Goal: Task Accomplishment & Management: Manage account settings

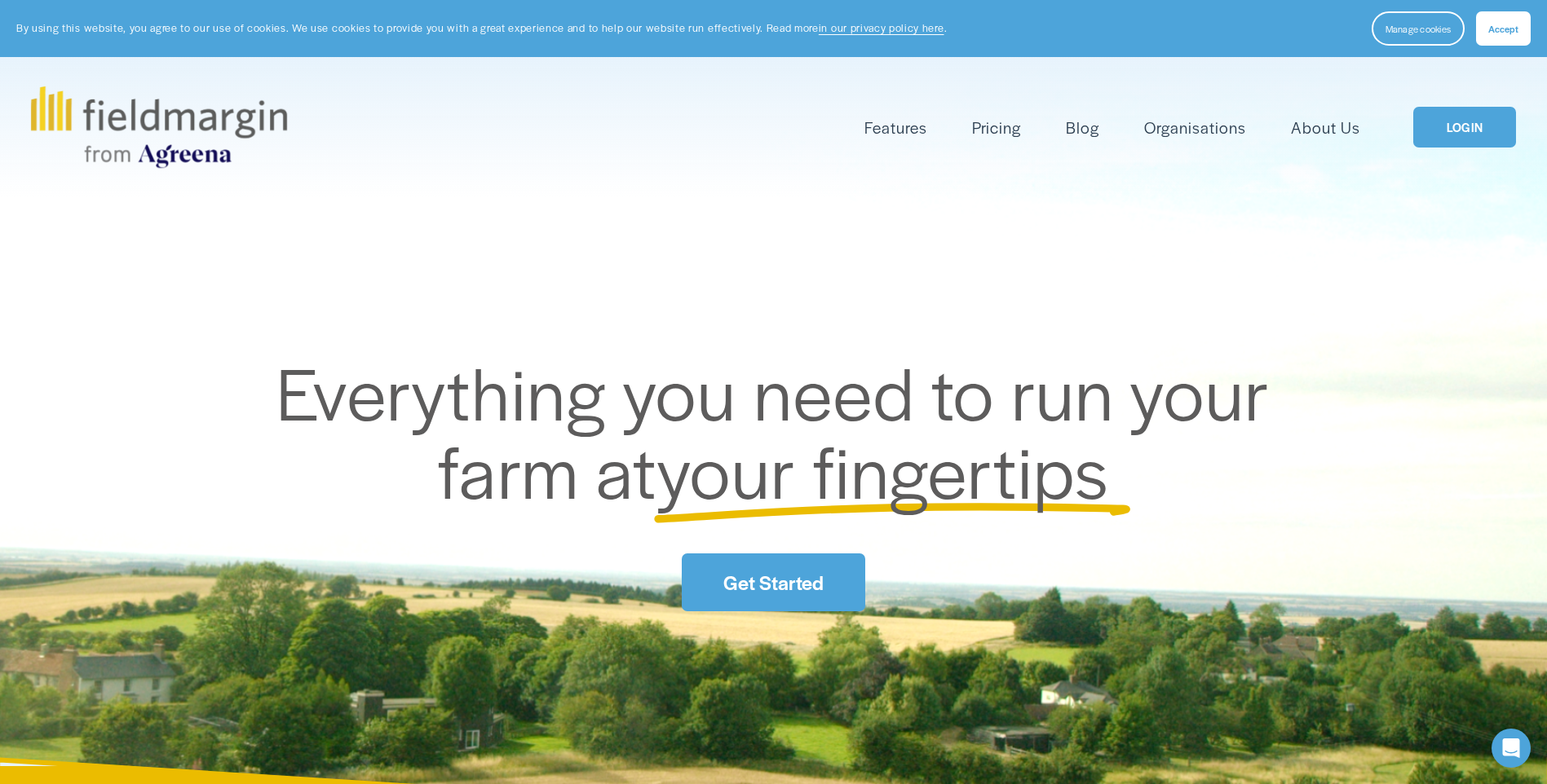
click at [1485, 125] on link "LOGIN" at bounding box center [1464, 127] width 103 height 42
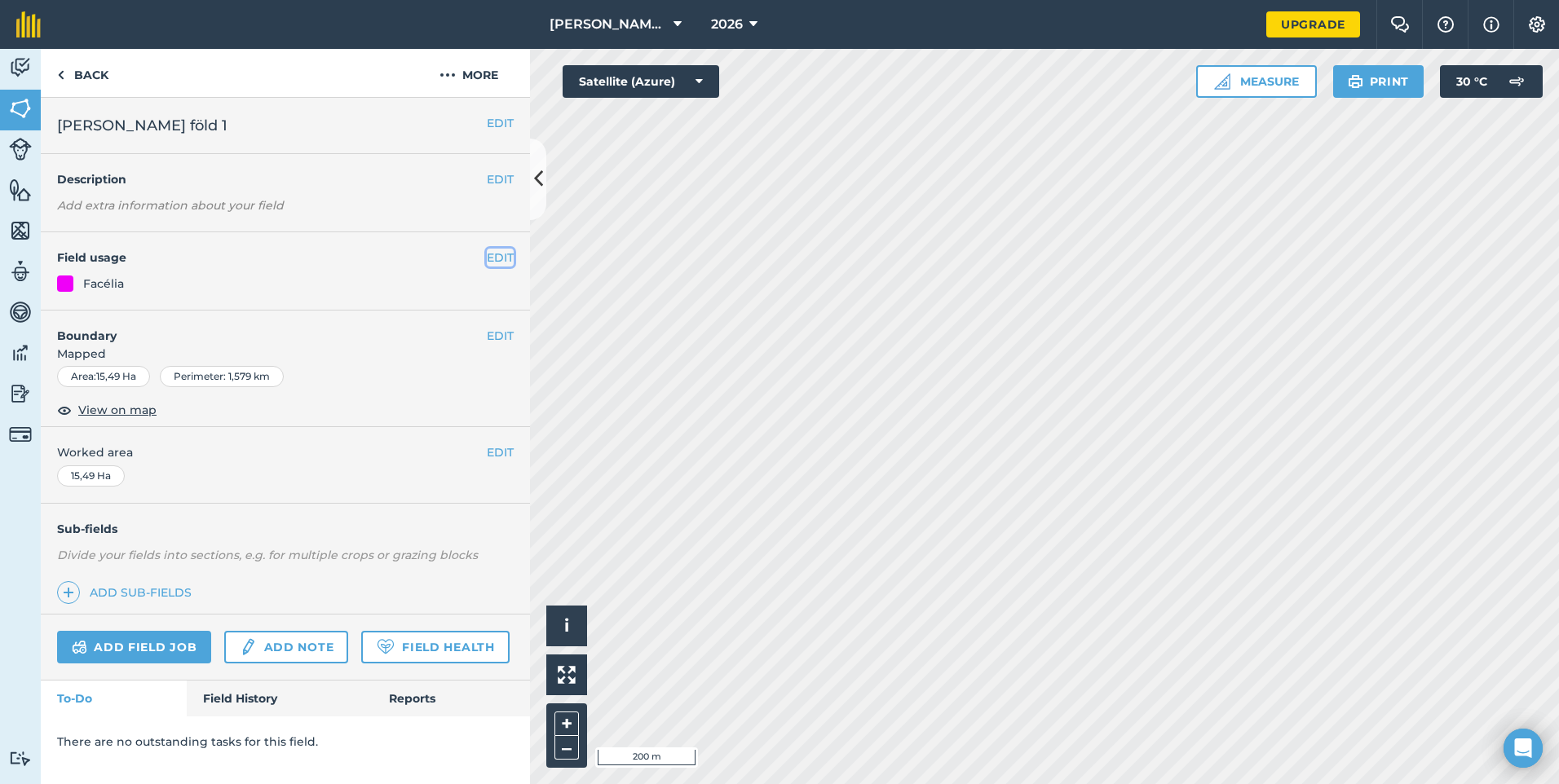
click at [503, 254] on button "EDIT" at bounding box center [501, 257] width 27 height 18
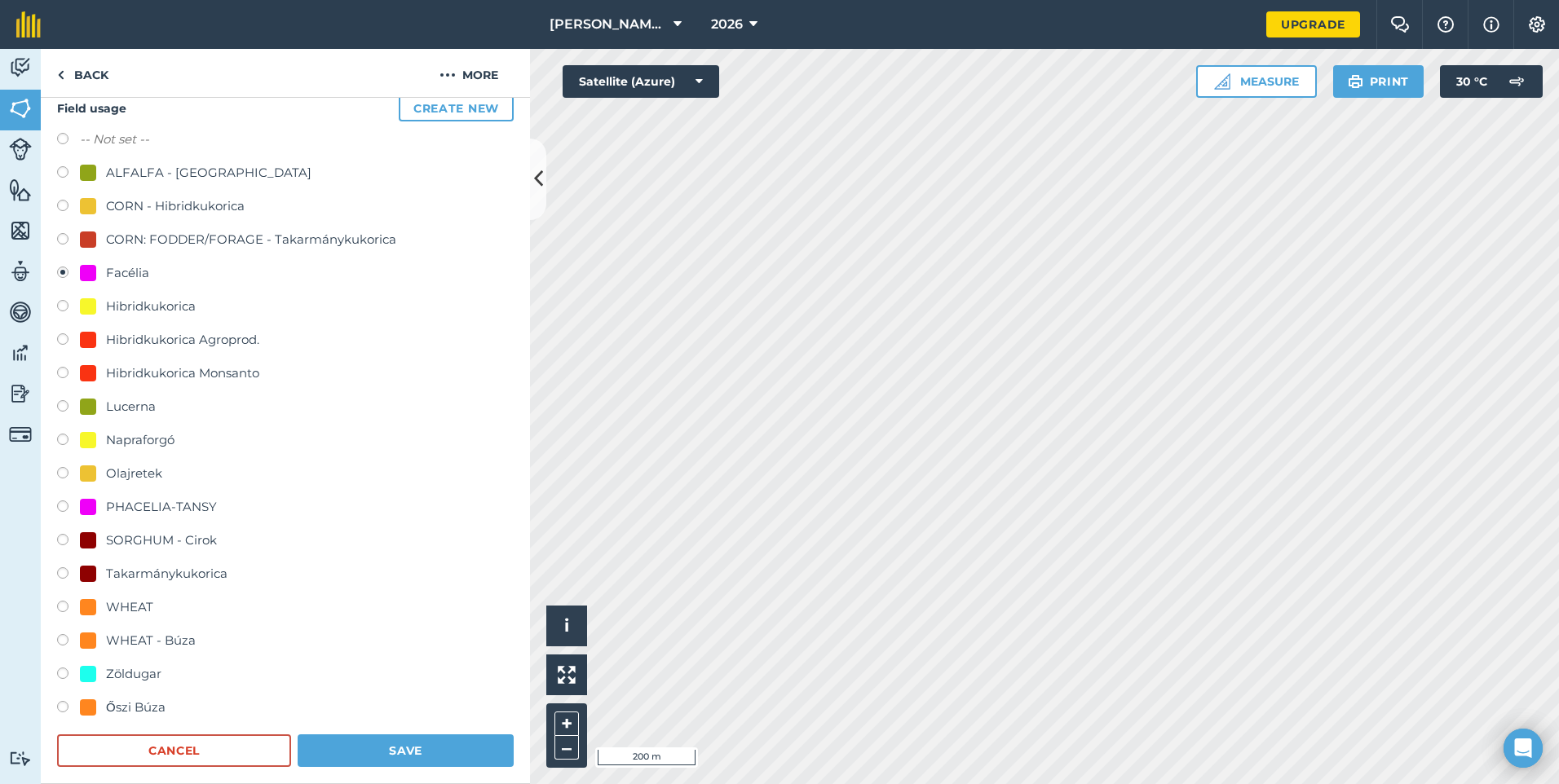
scroll to position [163, 0]
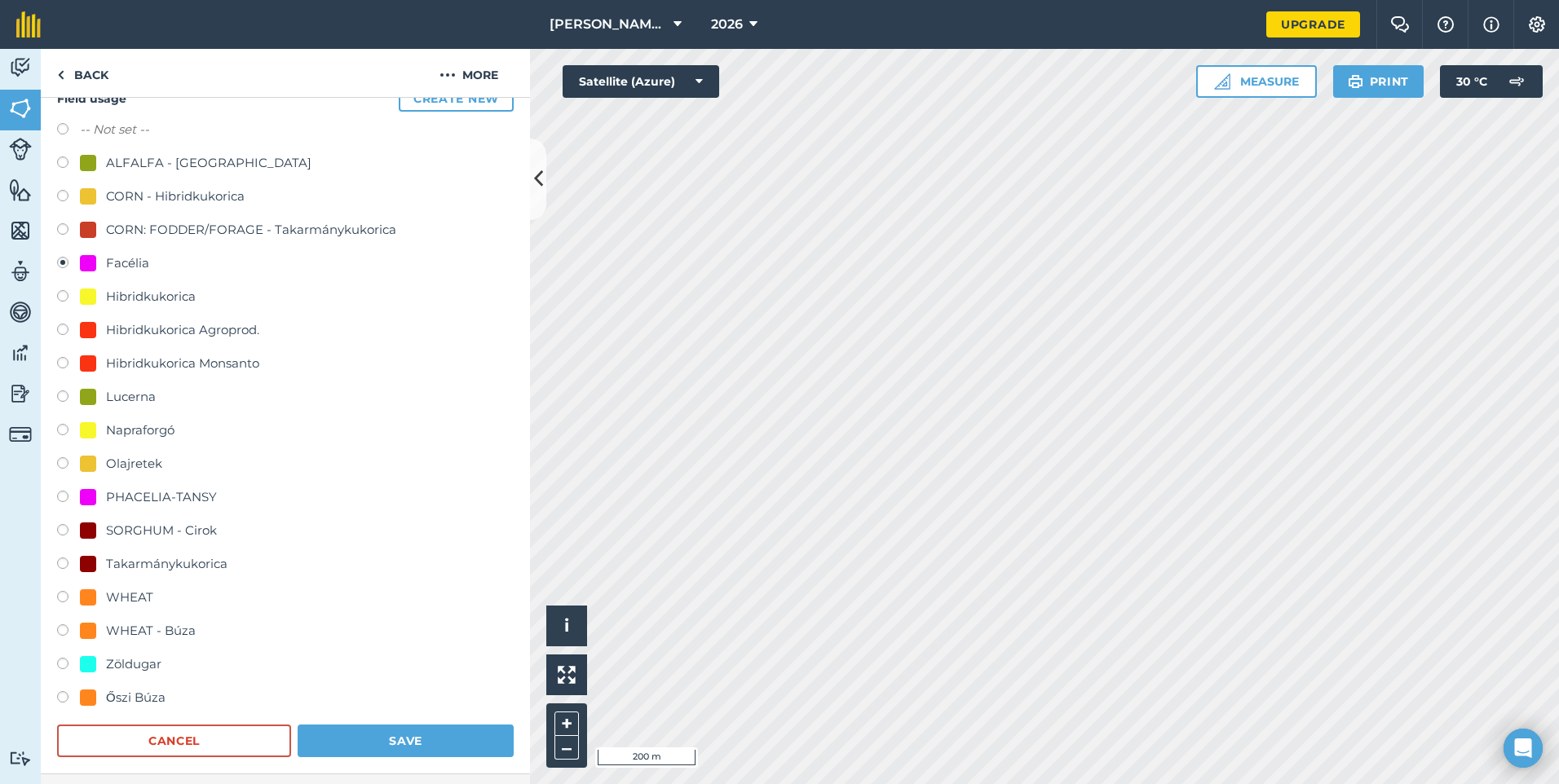
click at [120, 631] on div "WHEAT - Búza" at bounding box center [151, 631] width 90 height 20
radio input "true"
radio input "false"
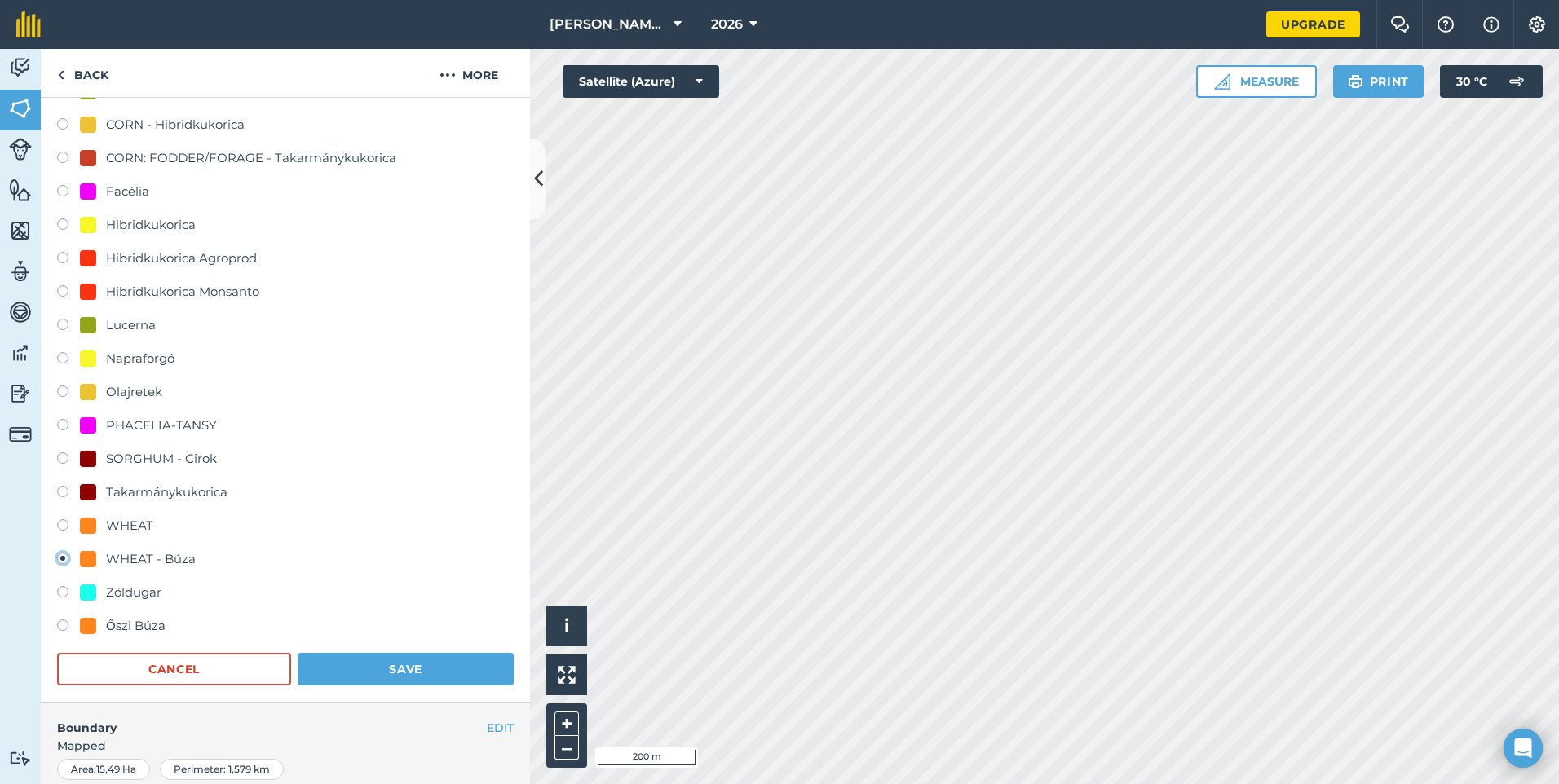
scroll to position [244, 0]
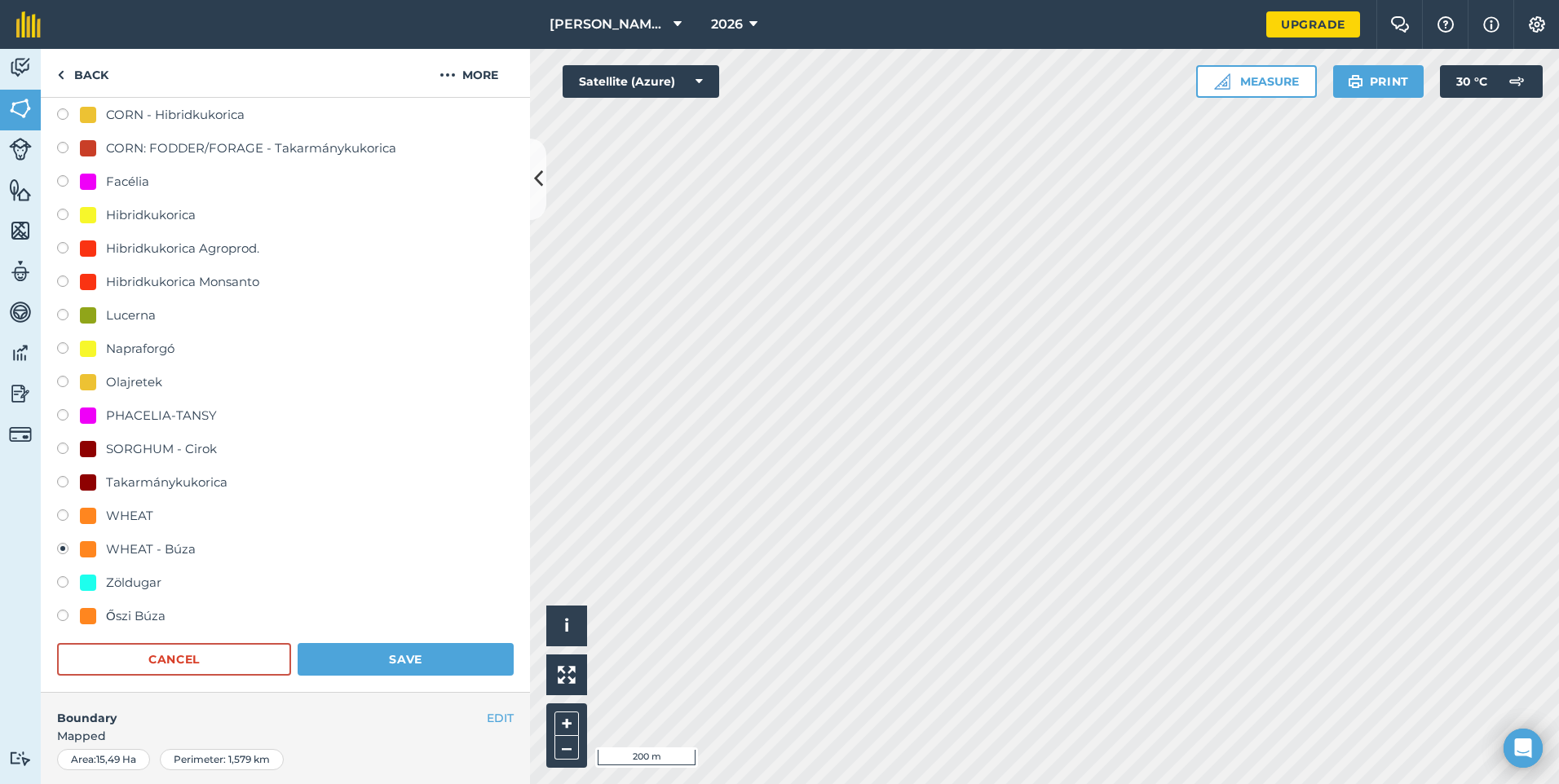
click at [151, 620] on div "Őszi Búza" at bounding box center [135, 616] width 60 height 20
radio input "true"
radio input "false"
click at [380, 661] on button "Save" at bounding box center [405, 659] width 216 height 32
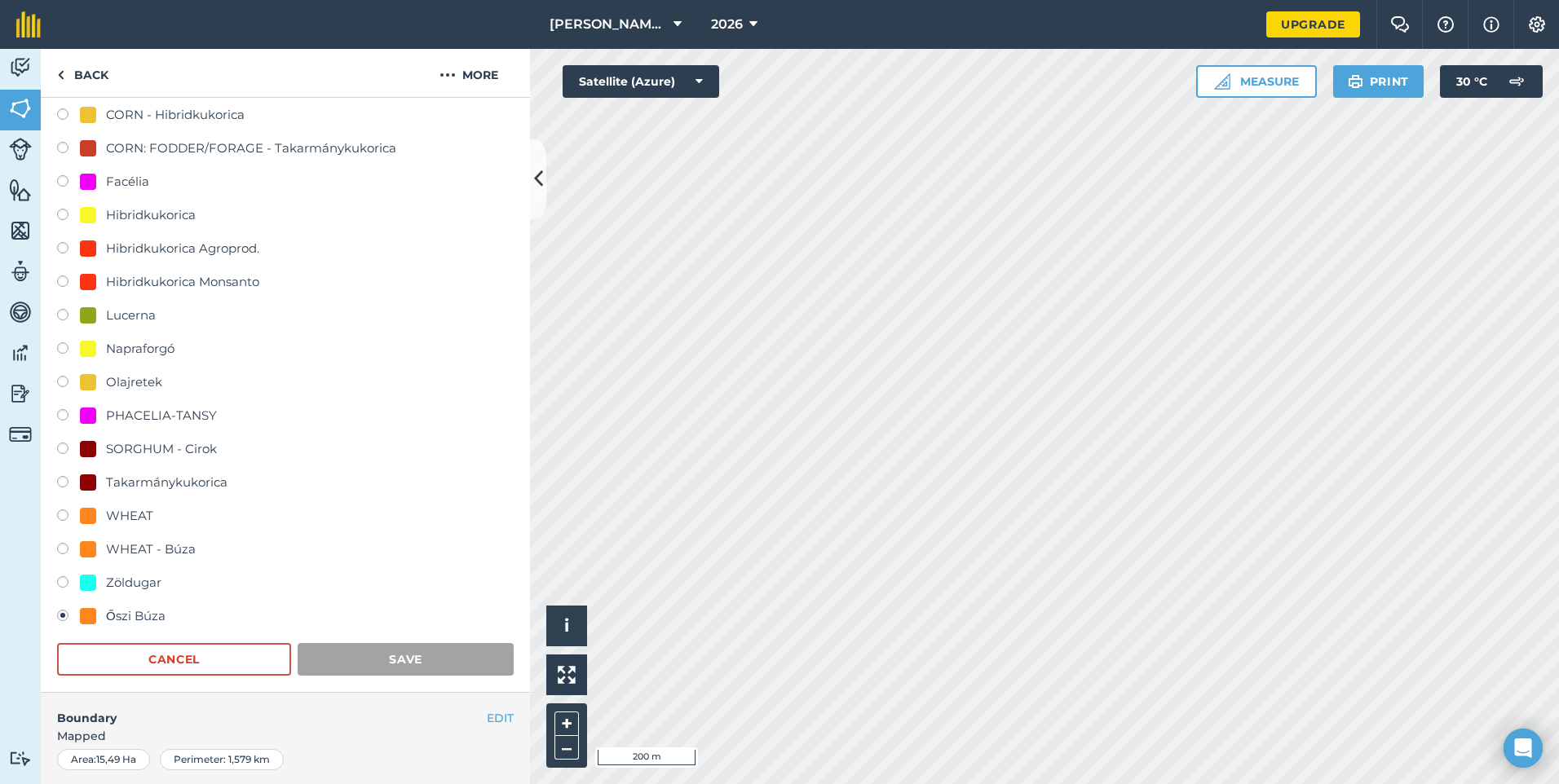
scroll to position [0, 0]
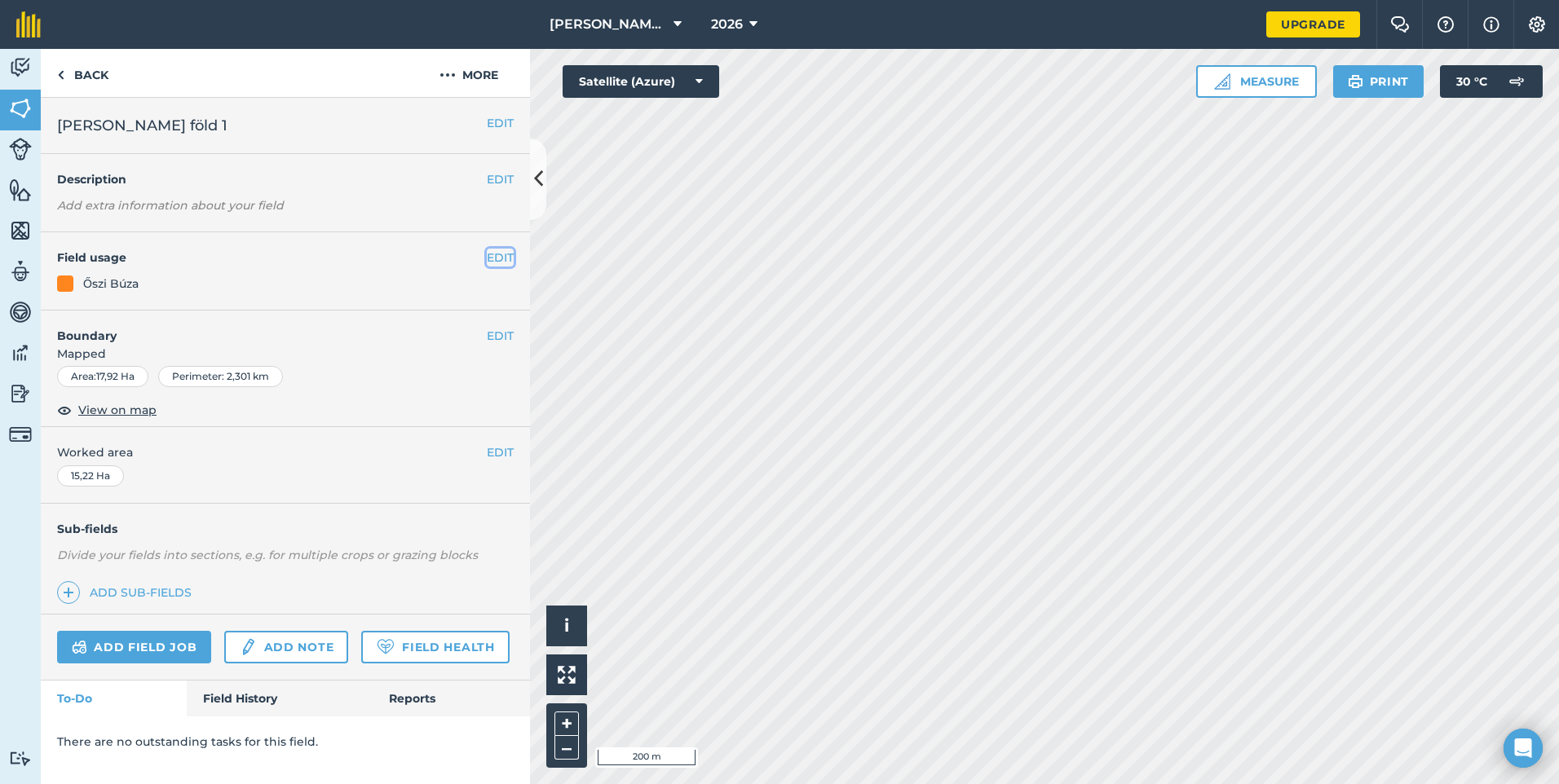
click at [489, 257] on button "EDIT" at bounding box center [501, 257] width 27 height 18
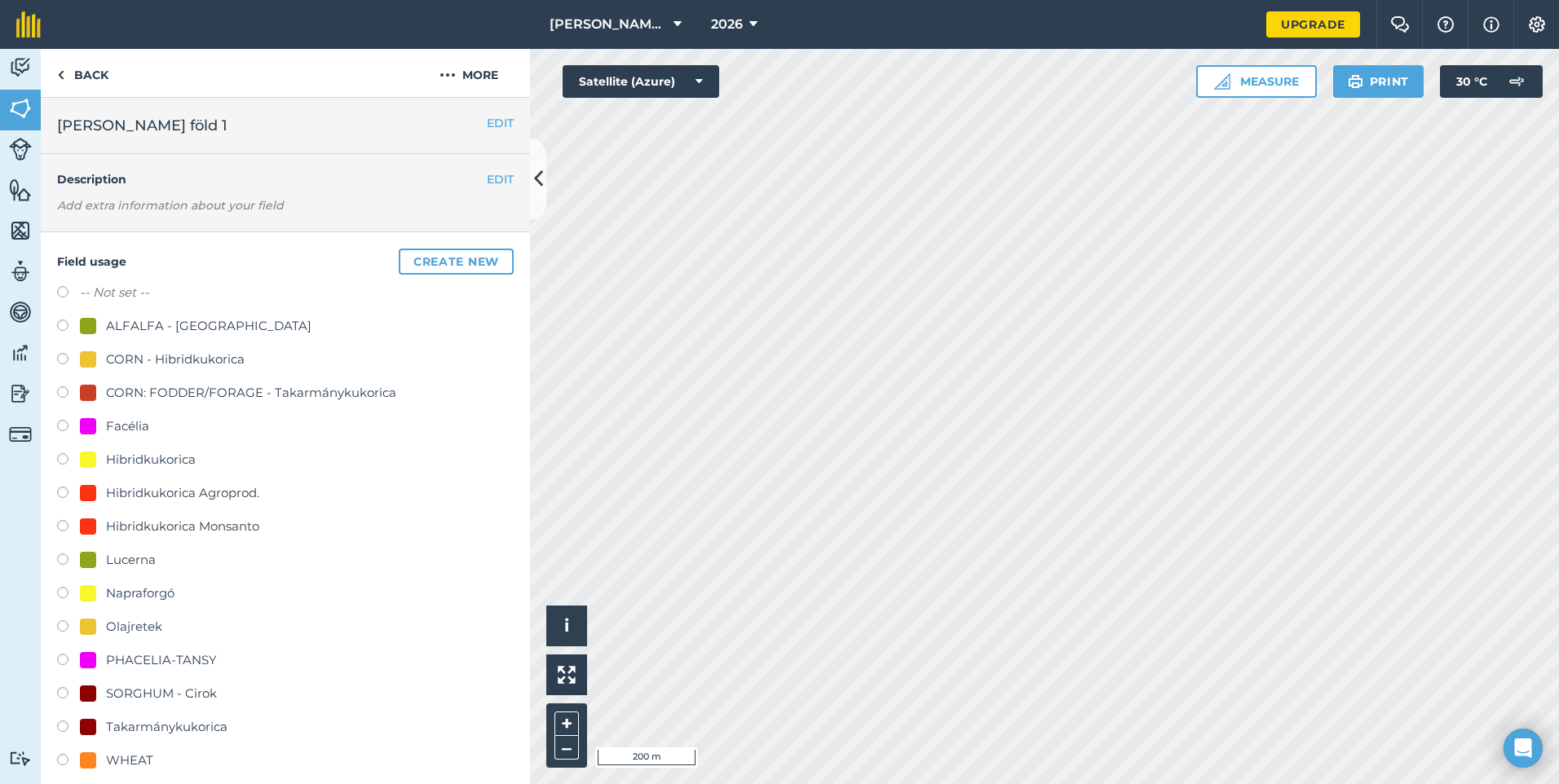
click at [124, 429] on div "Facélia" at bounding box center [127, 426] width 43 height 20
radio input "true"
radio input "false"
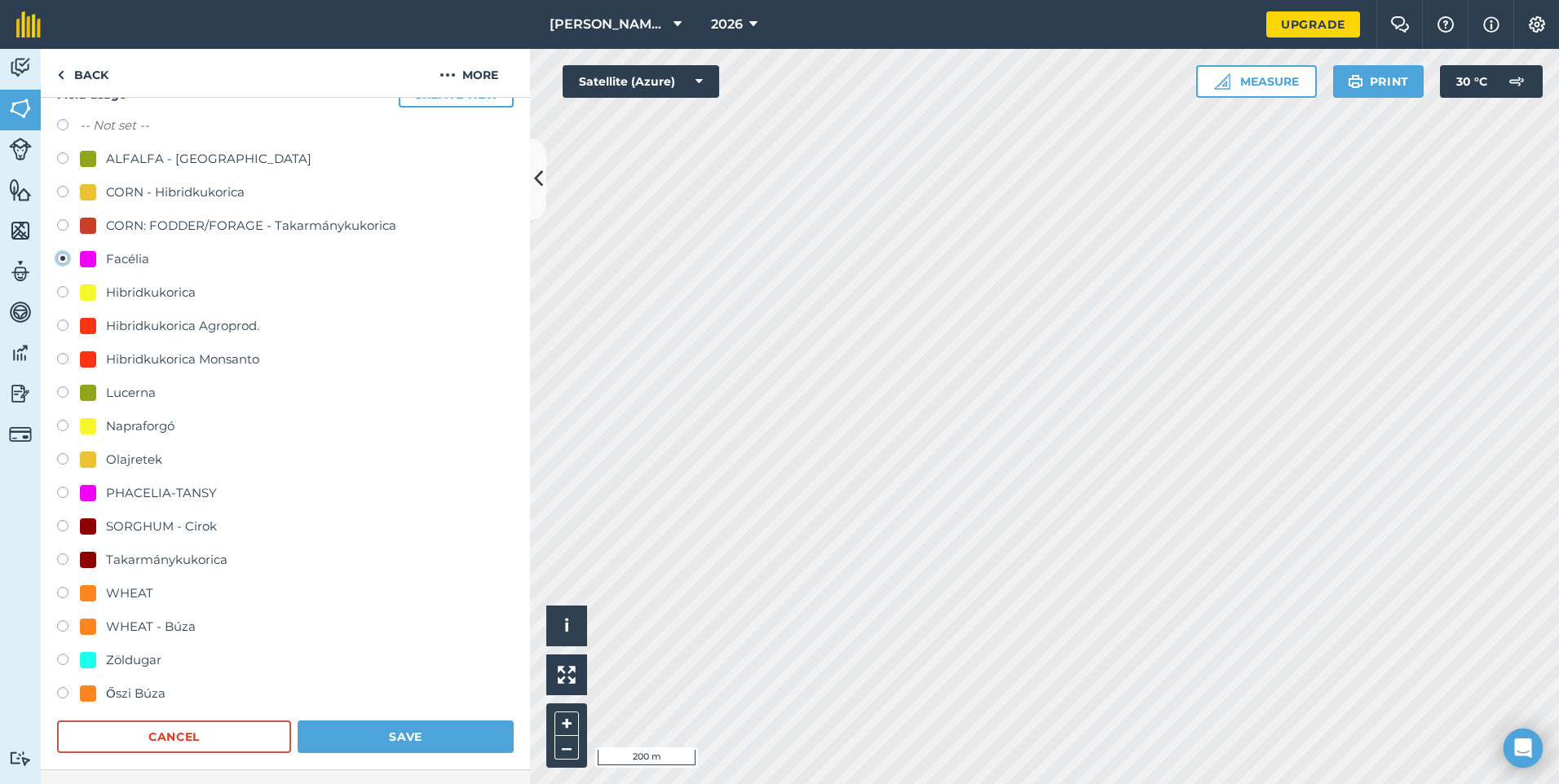
scroll to position [408, 0]
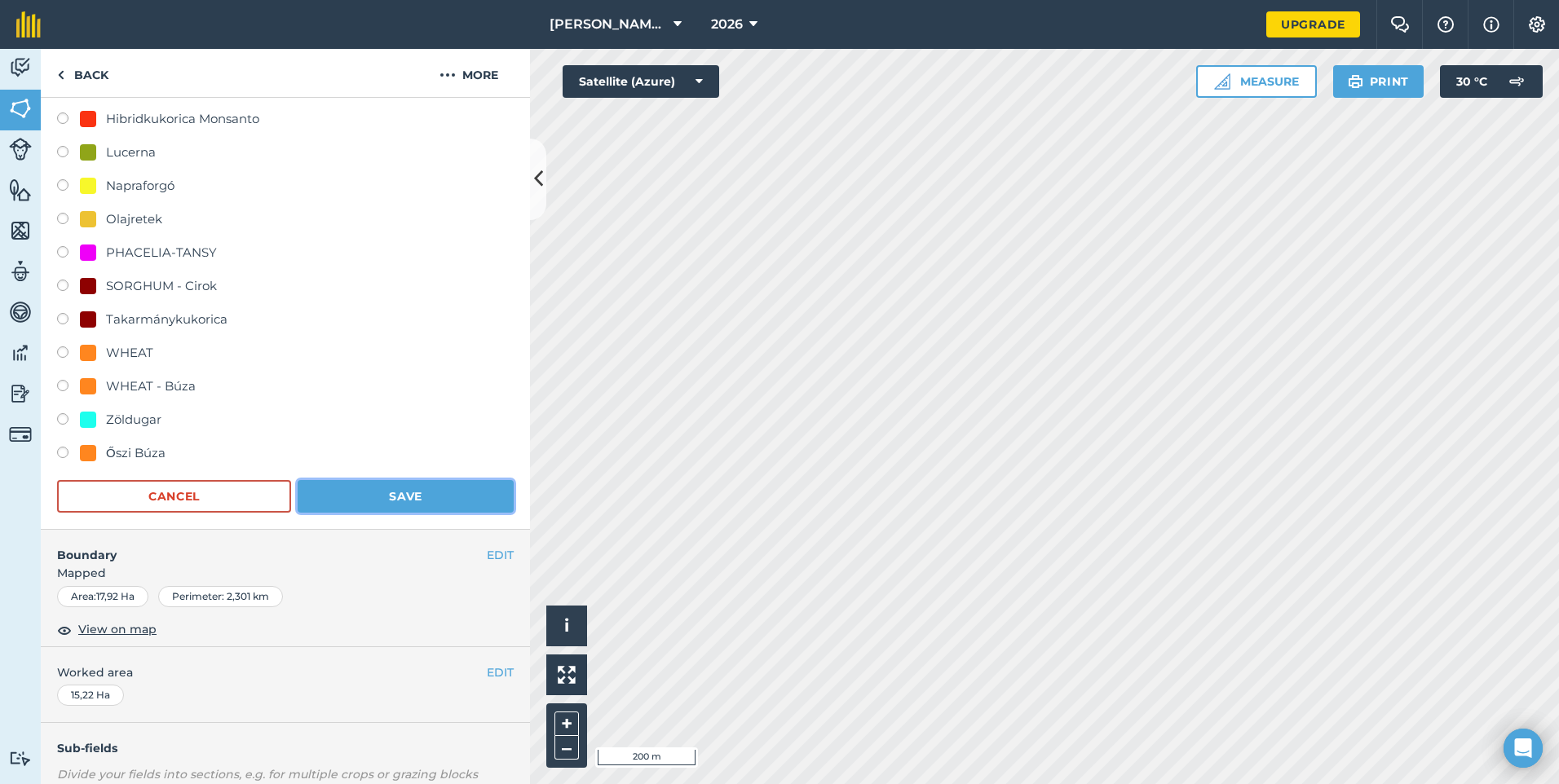
click at [360, 489] on button "Save" at bounding box center [405, 496] width 216 height 32
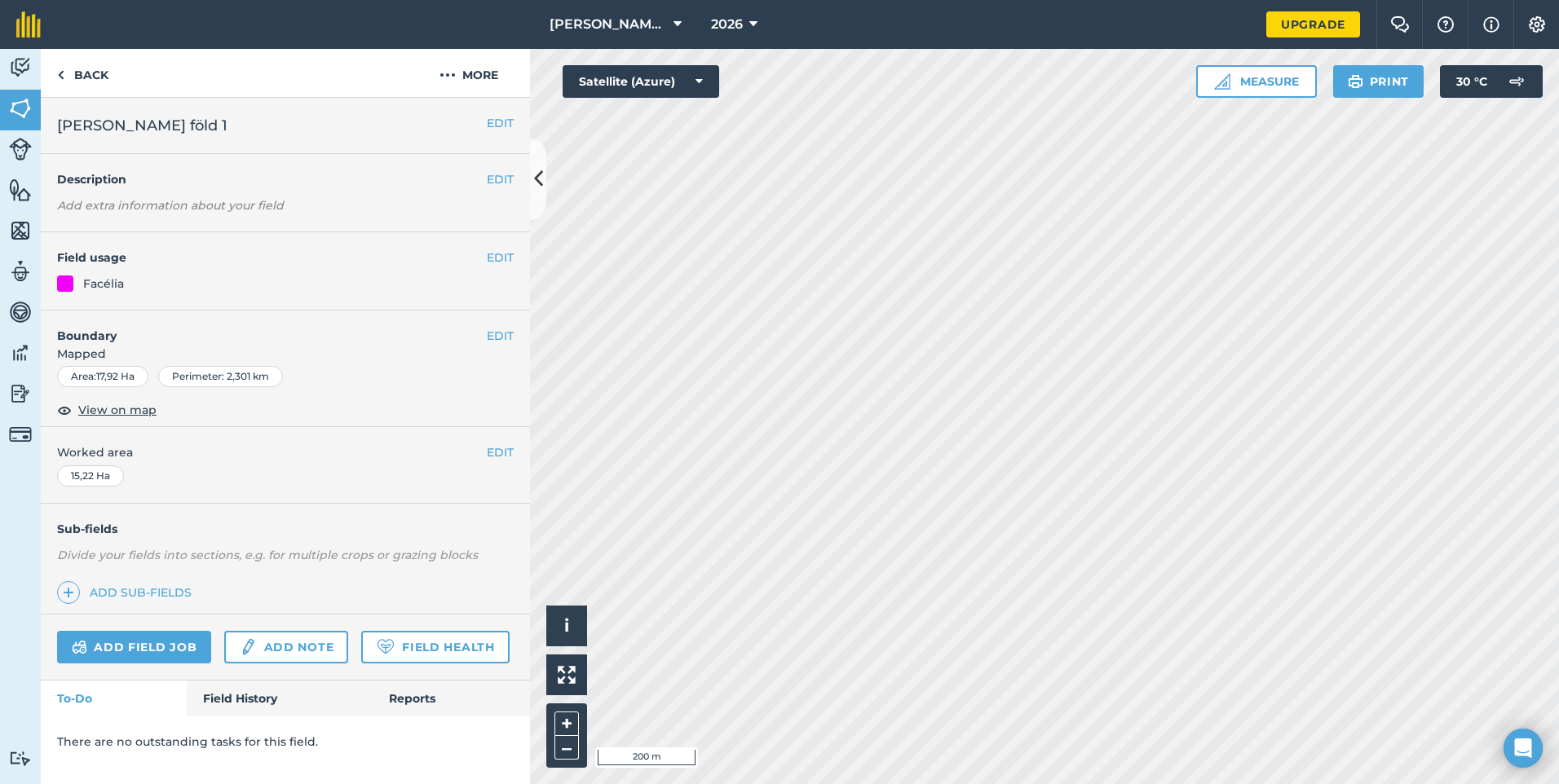
scroll to position [0, 0]
click at [499, 255] on button "EDIT" at bounding box center [501, 257] width 27 height 18
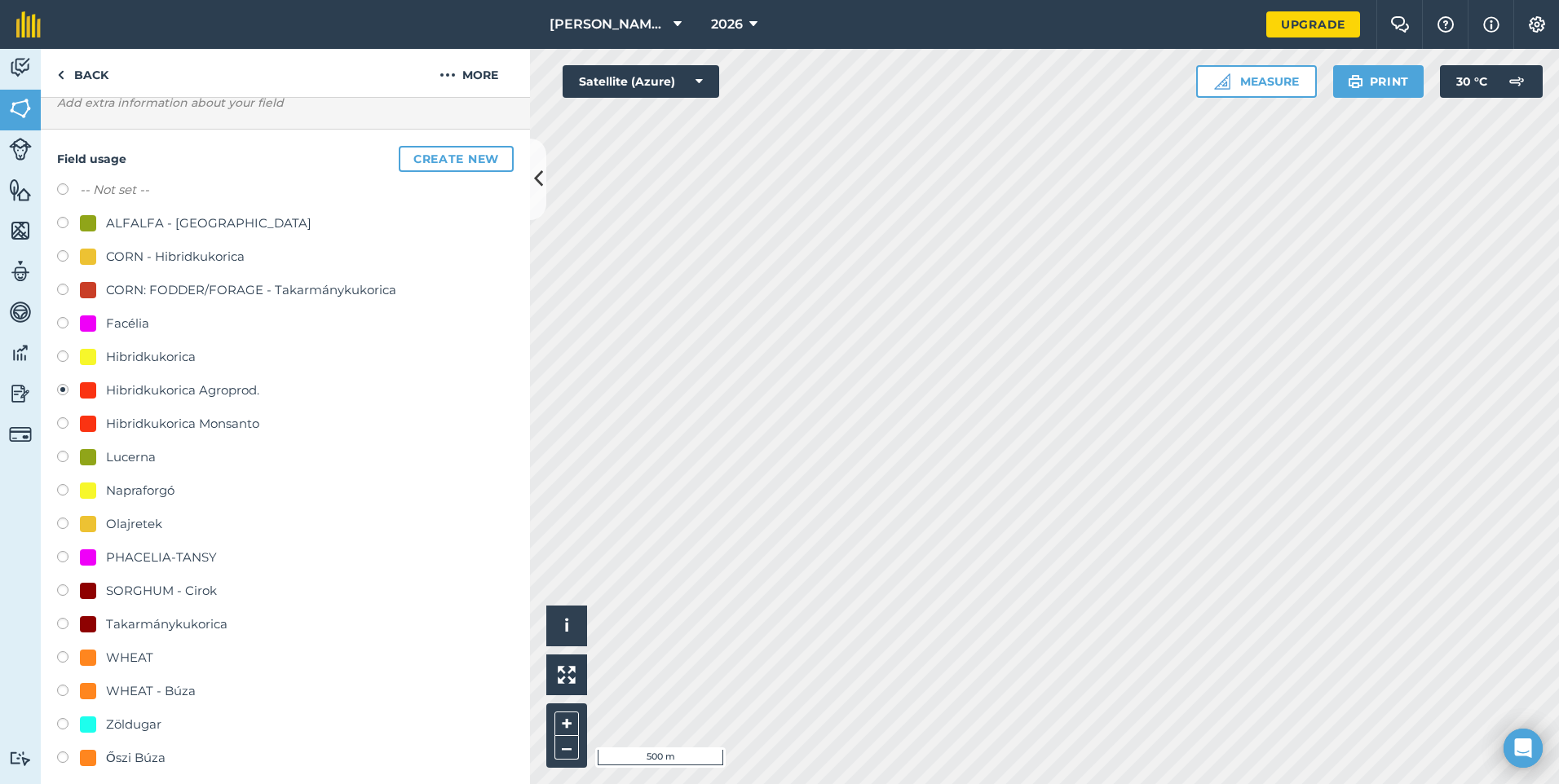
scroll to position [327, 0]
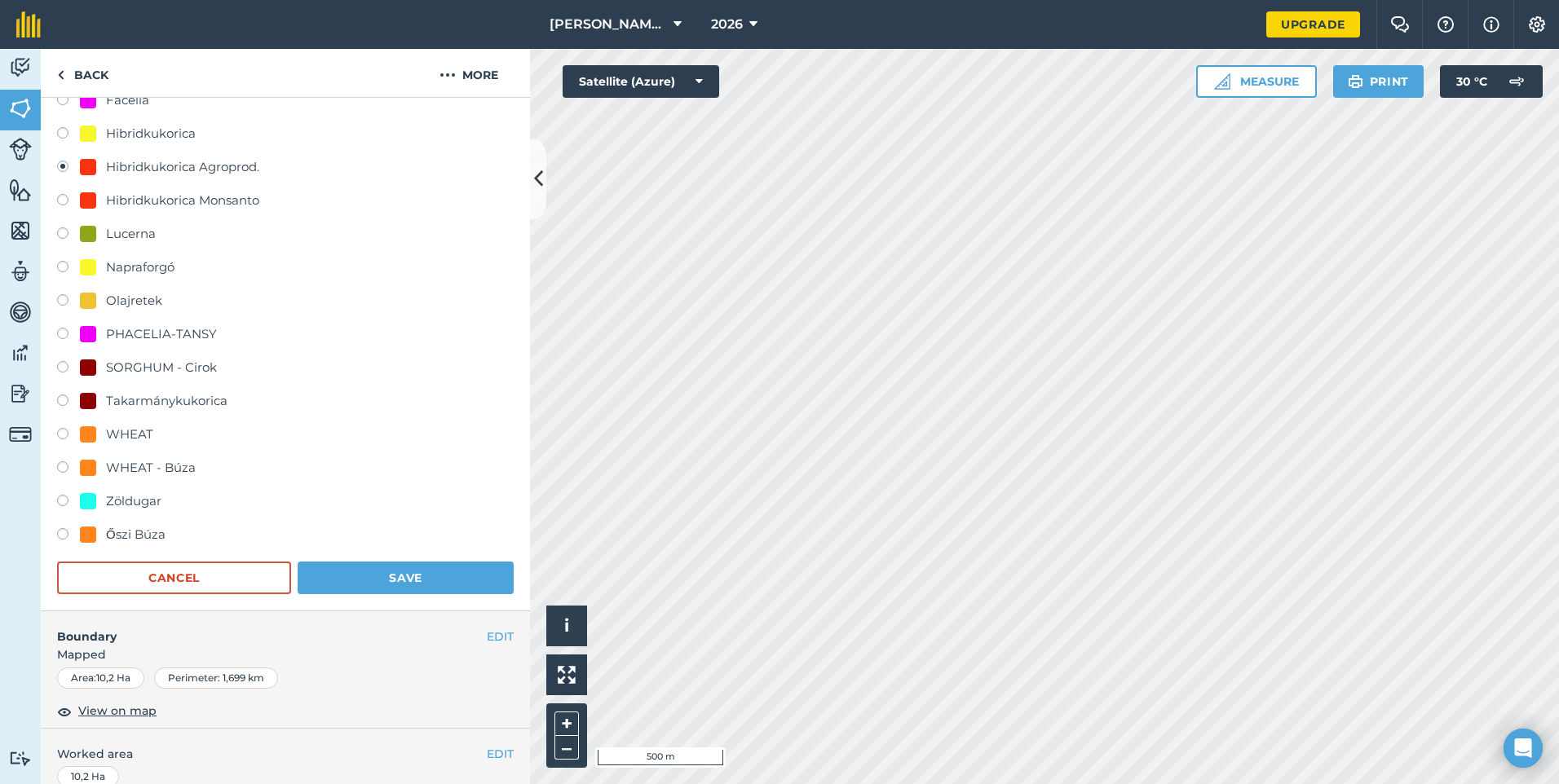
click at [133, 537] on div "Őszi Búza" at bounding box center [135, 535] width 60 height 20
radio input "true"
radio input "false"
click at [380, 586] on button "Save" at bounding box center [405, 577] width 216 height 32
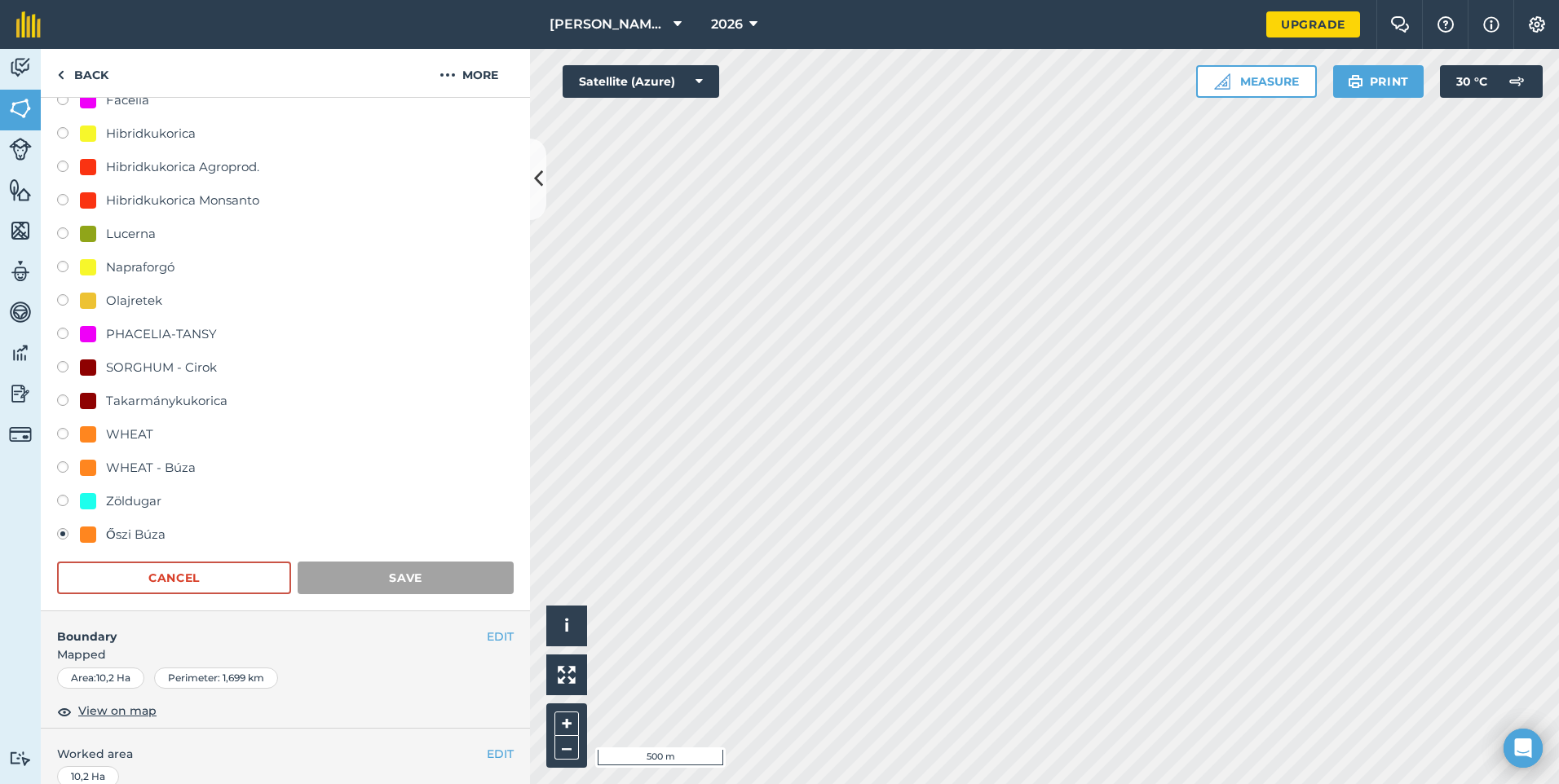
scroll to position [0, 0]
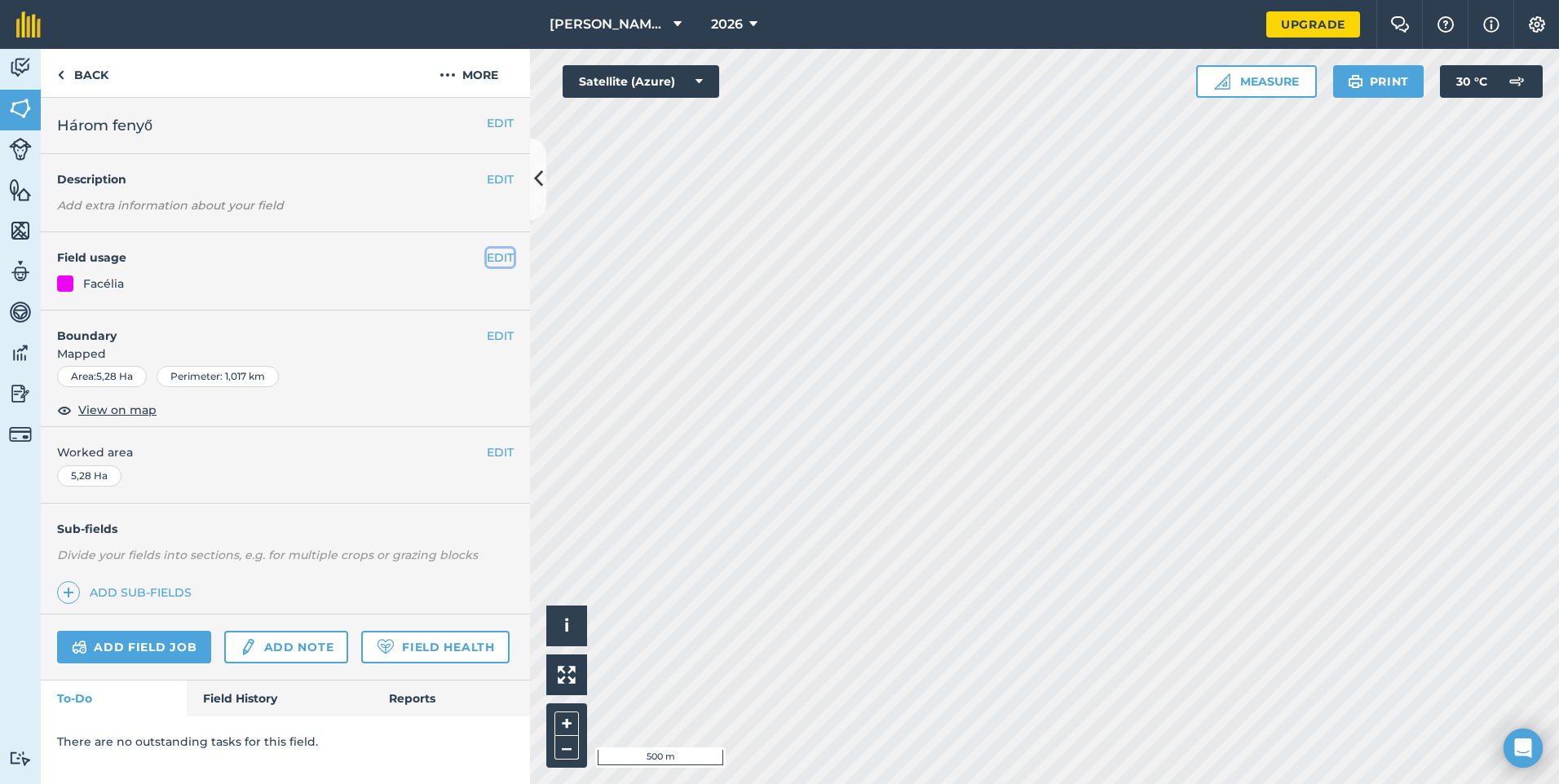
click at [503, 259] on button "EDIT" at bounding box center [501, 257] width 27 height 18
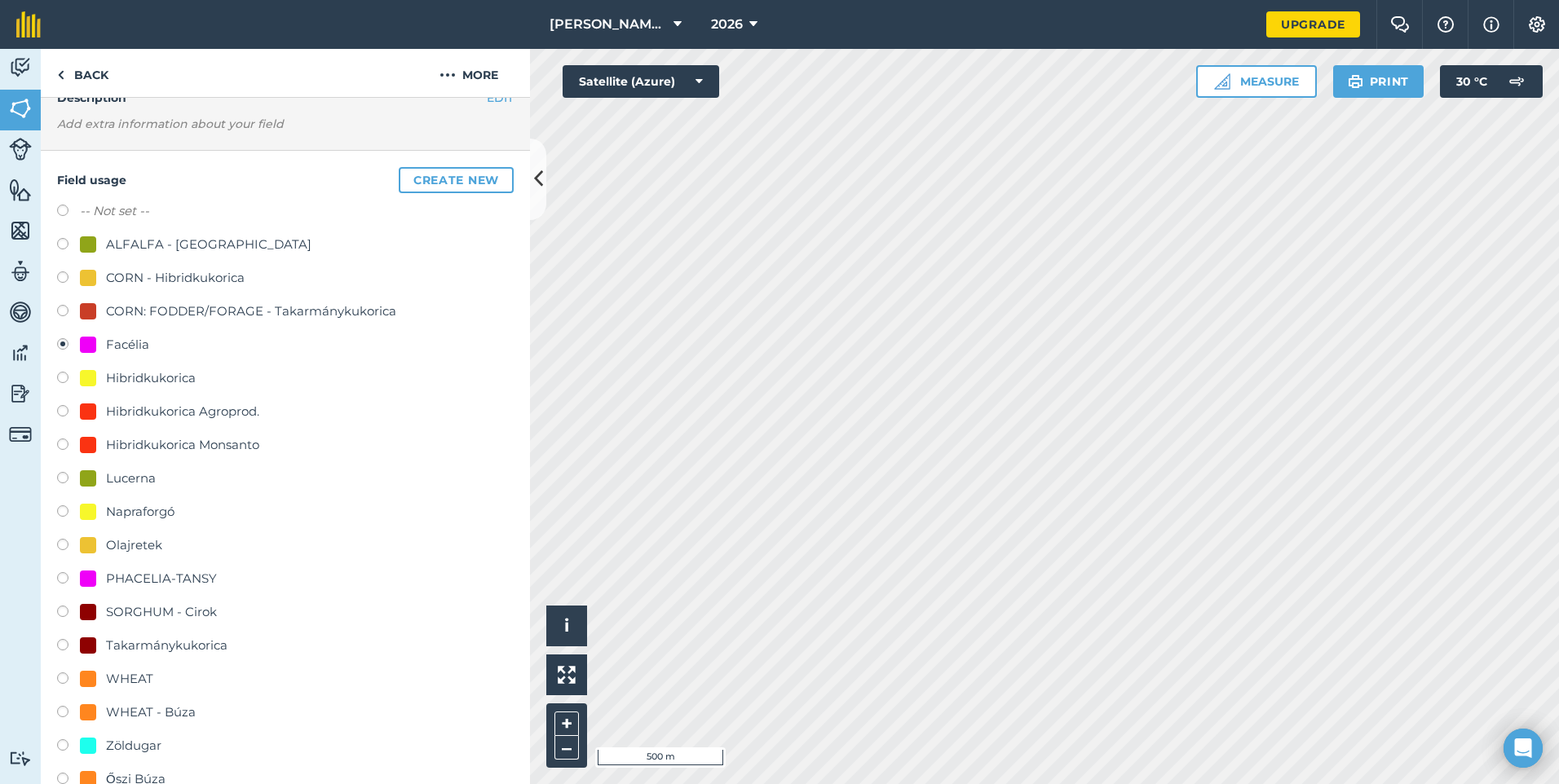
scroll to position [163, 0]
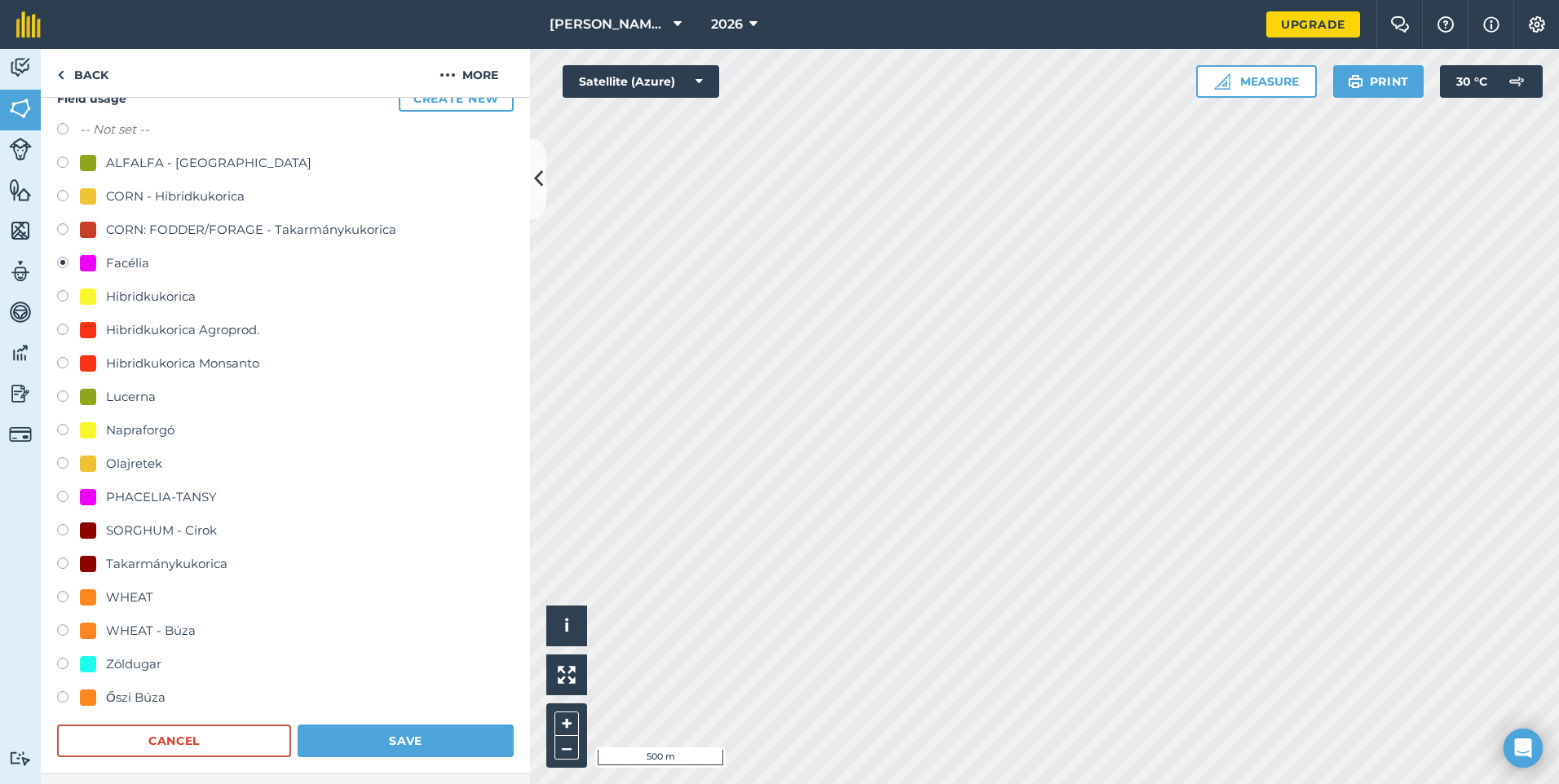
click at [106, 700] on div "Őszi Búza" at bounding box center [135, 698] width 60 height 20
radio input "true"
radio input "false"
click at [364, 743] on button "Save" at bounding box center [405, 740] width 216 height 32
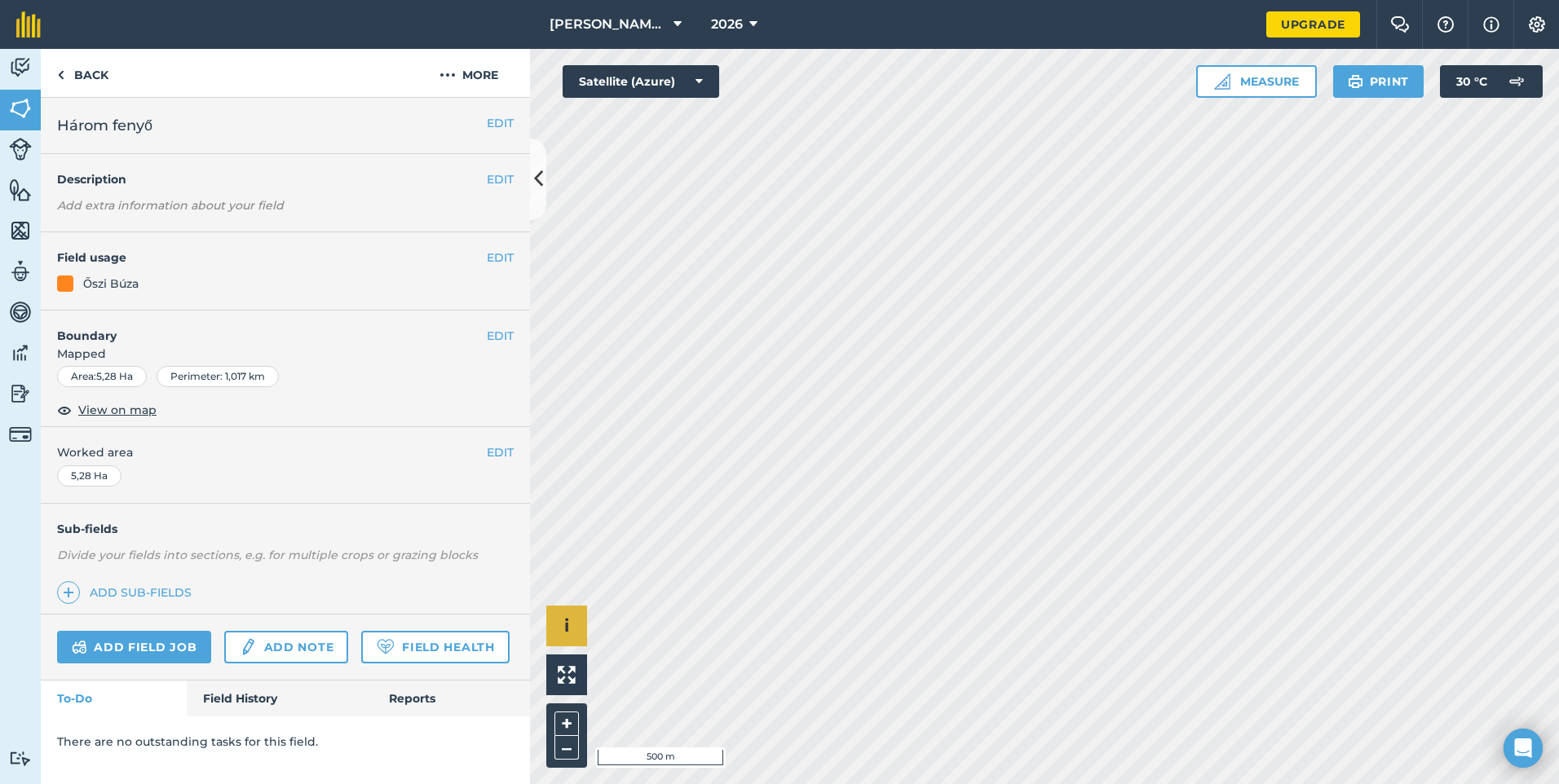
scroll to position [0, 0]
click at [504, 253] on button "EDIT" at bounding box center [501, 257] width 27 height 18
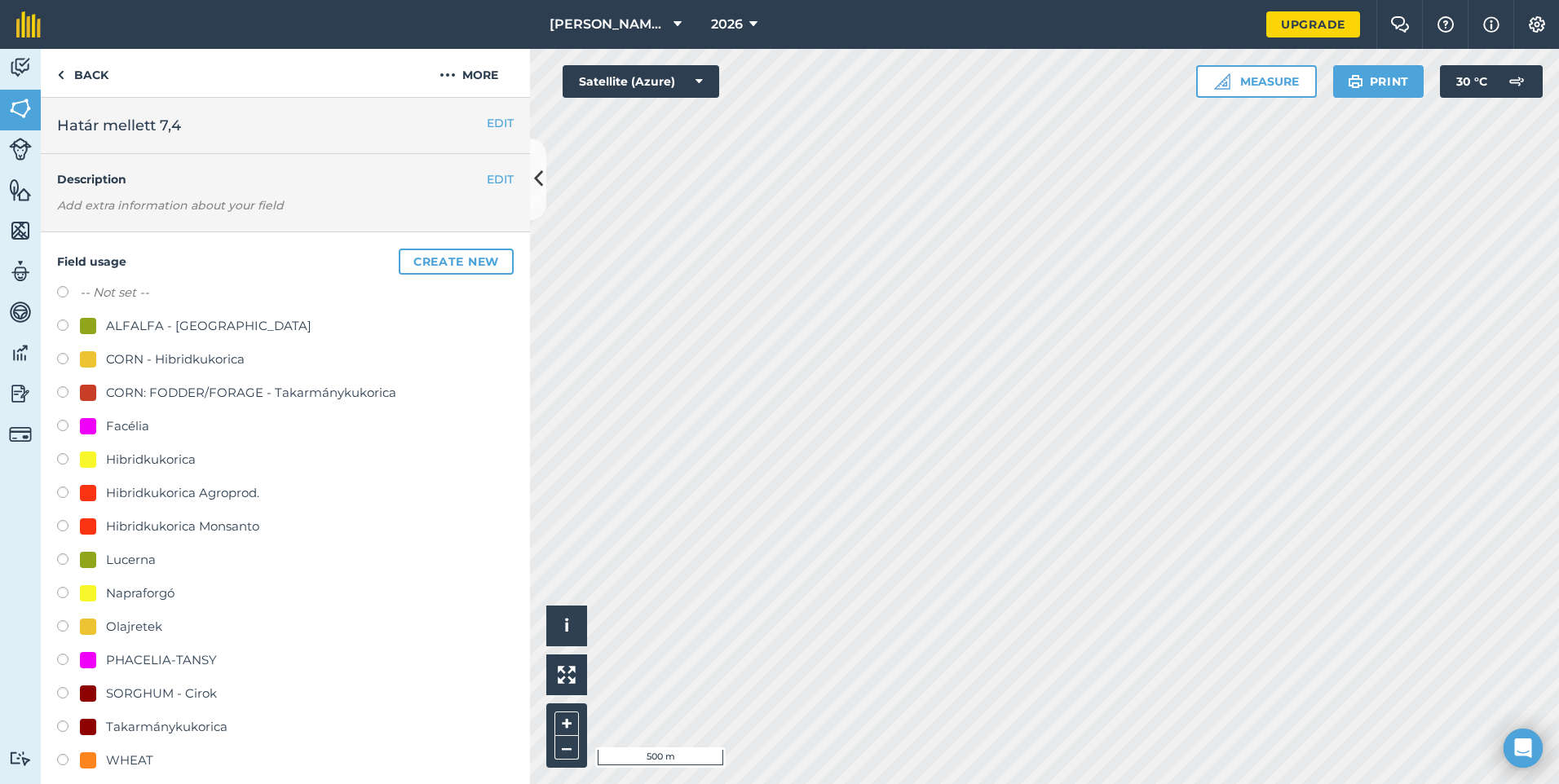
click at [135, 428] on div "Facélia" at bounding box center [127, 426] width 43 height 20
radio input "true"
radio input "false"
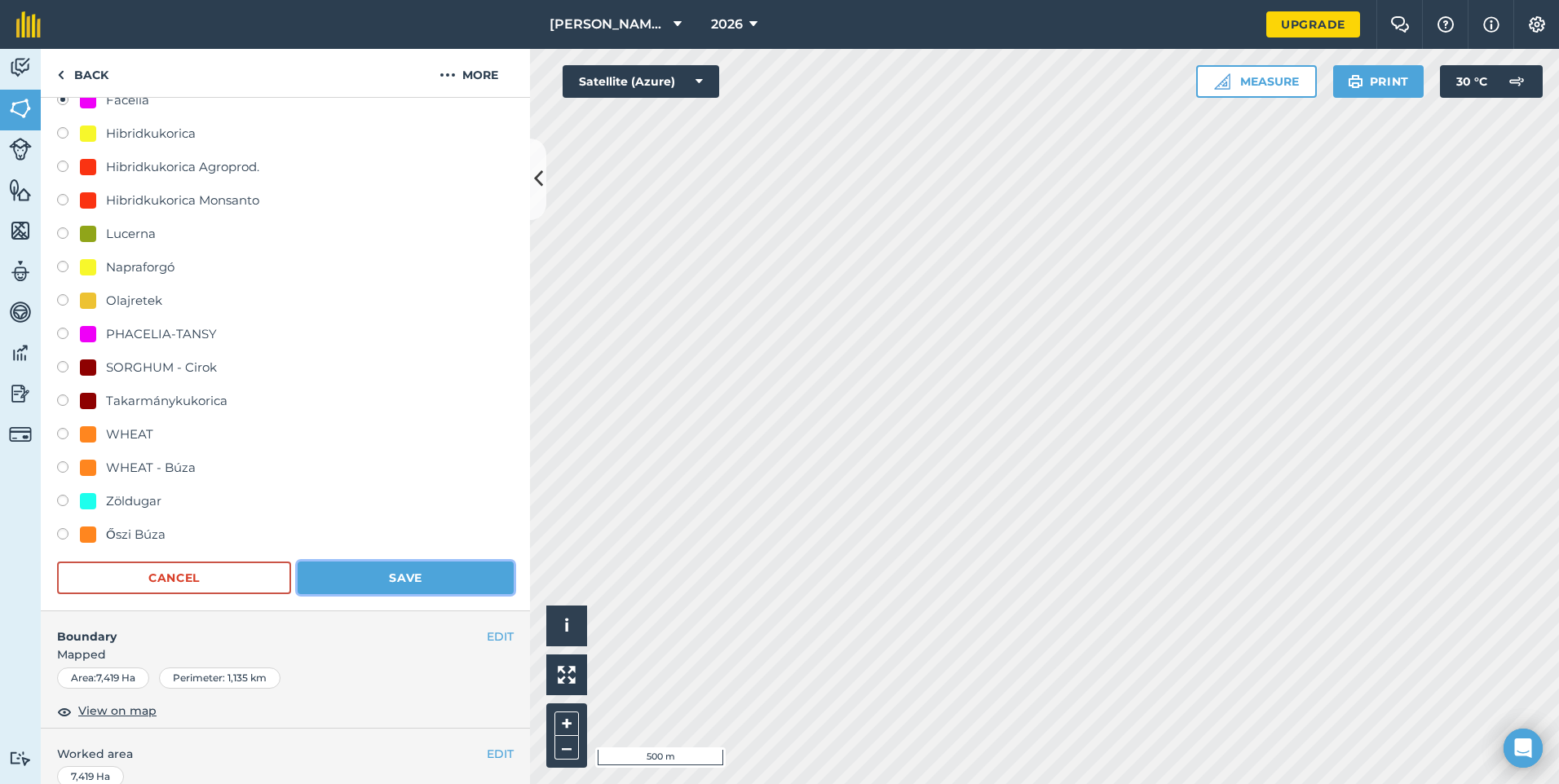
click at [352, 583] on button "Save" at bounding box center [405, 577] width 216 height 32
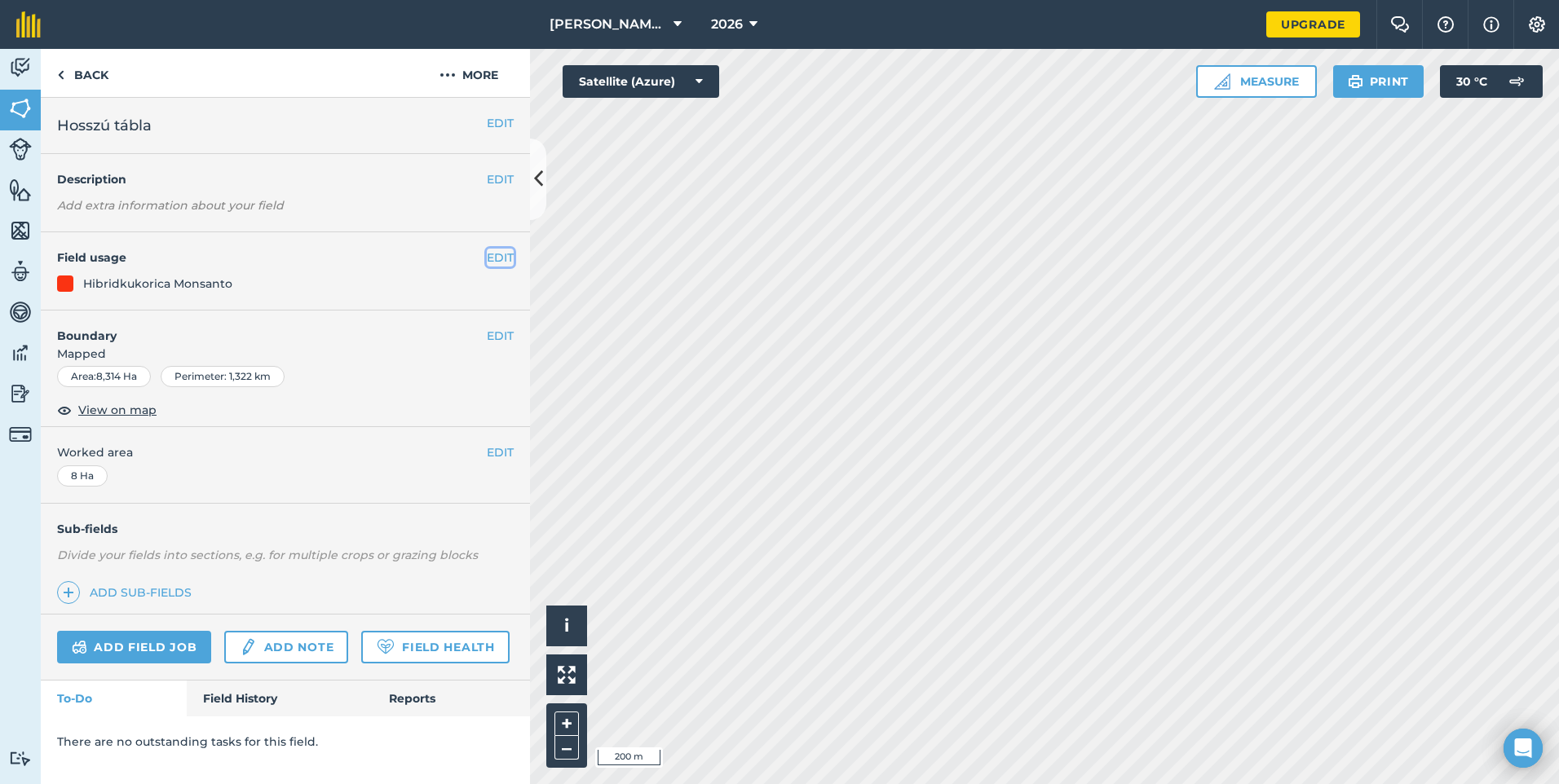
click at [498, 258] on button "EDIT" at bounding box center [501, 257] width 27 height 18
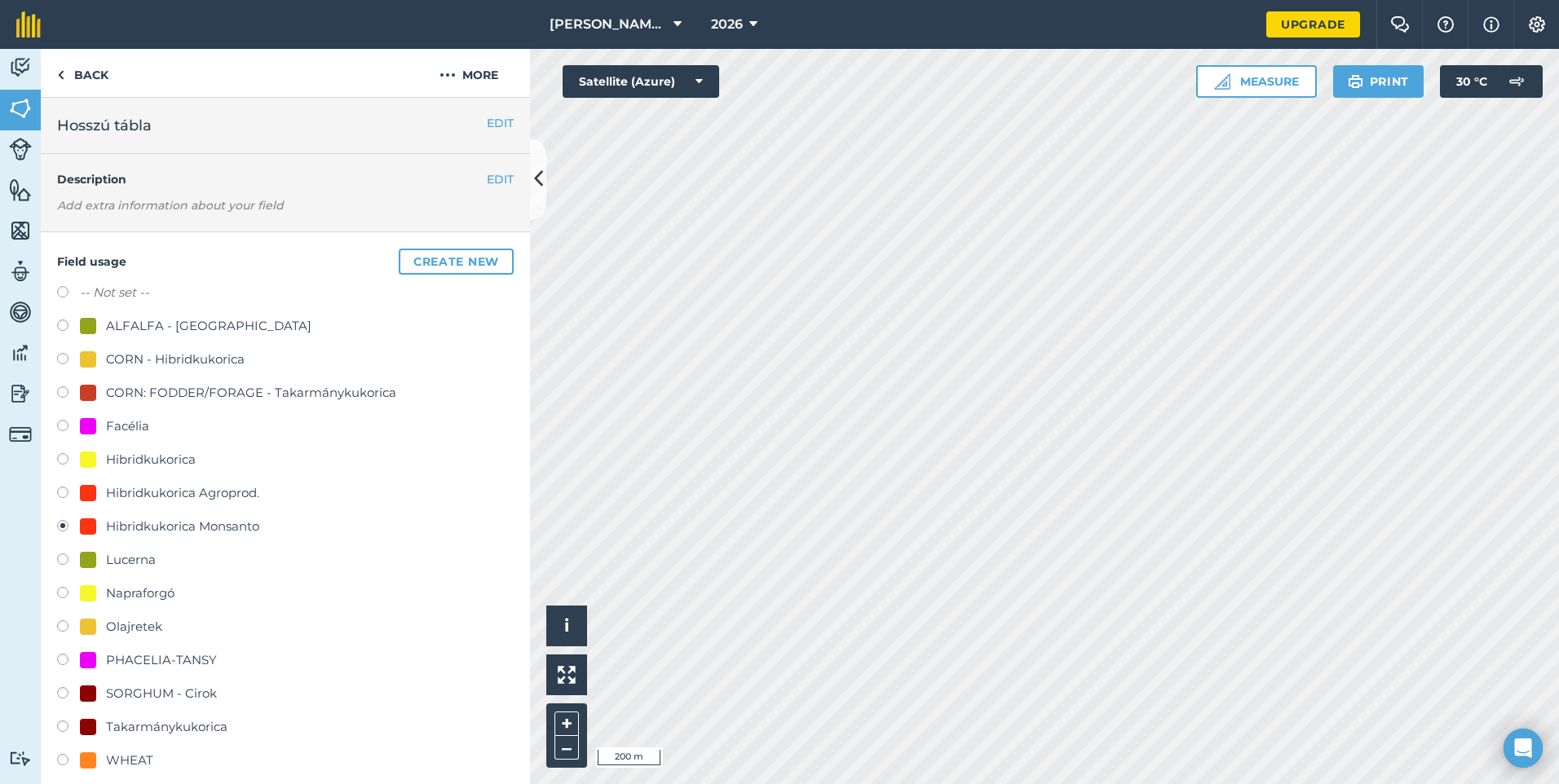
click at [117, 423] on div "Facélia" at bounding box center [127, 426] width 43 height 20
radio input "true"
radio input "false"
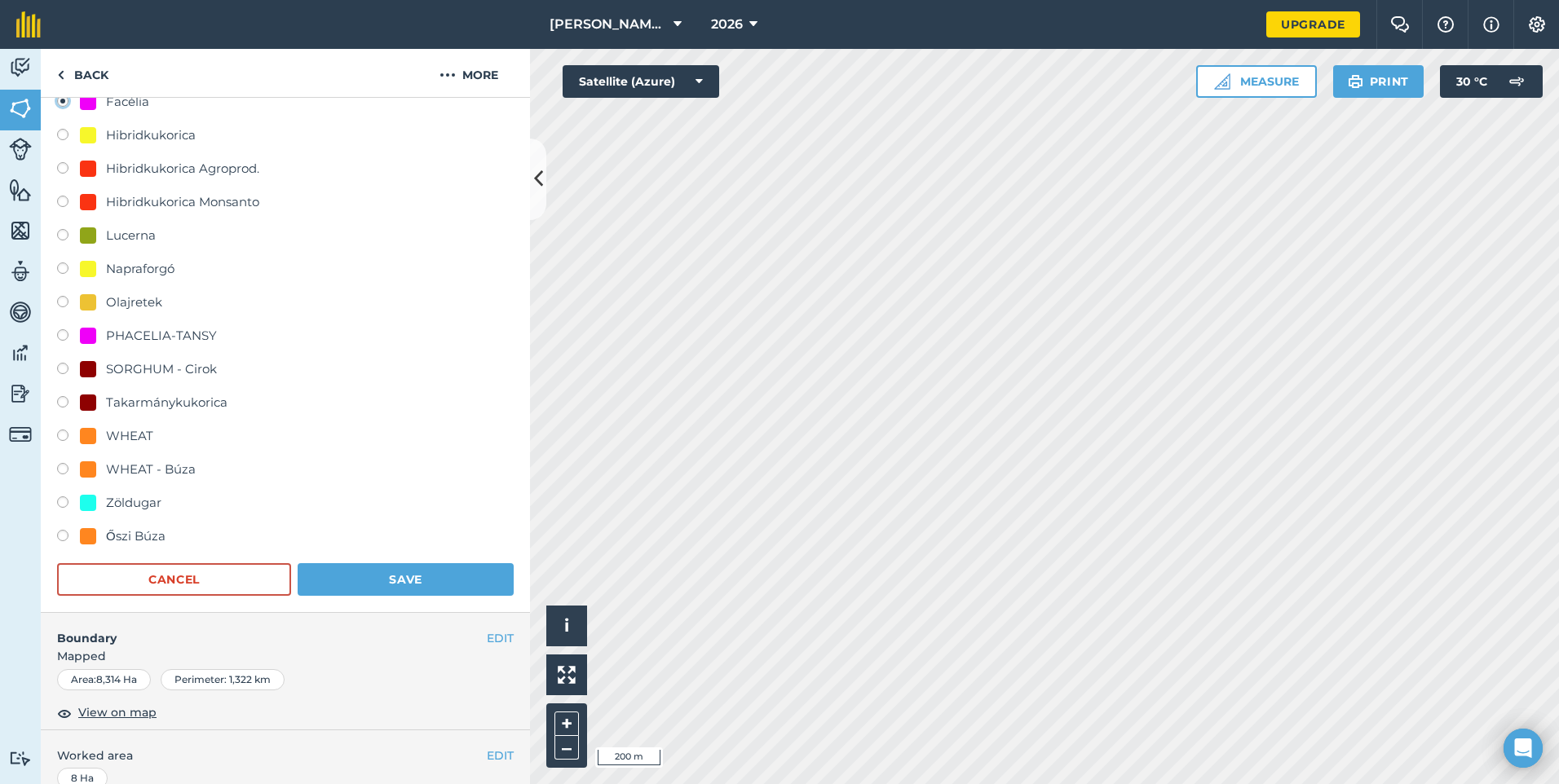
scroll to position [327, 0]
click at [138, 532] on div "Őszi Búza" at bounding box center [135, 535] width 60 height 20
radio input "true"
radio input "false"
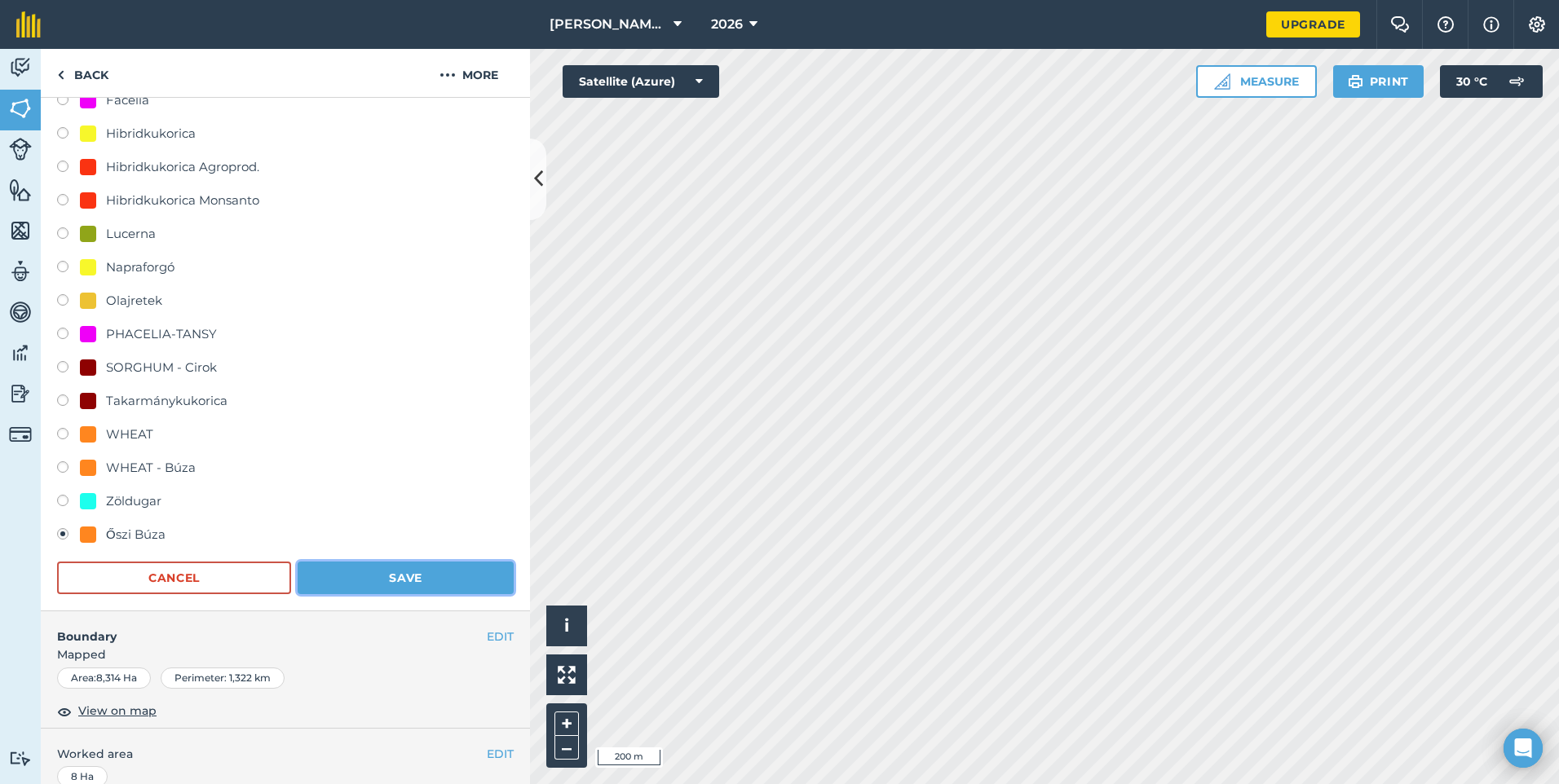
click at [377, 576] on button "Save" at bounding box center [405, 577] width 216 height 32
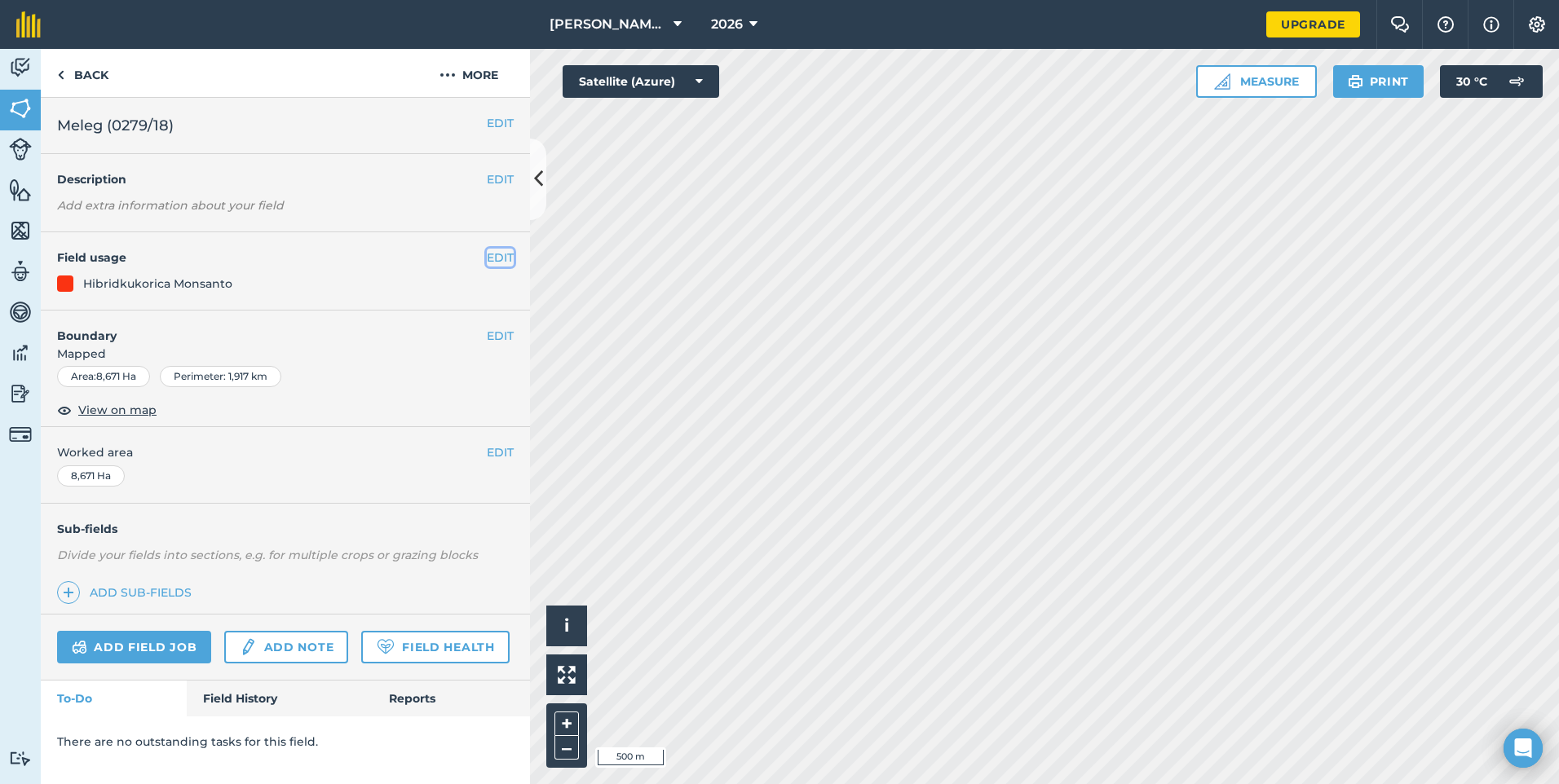
click at [503, 255] on button "EDIT" at bounding box center [501, 257] width 27 height 18
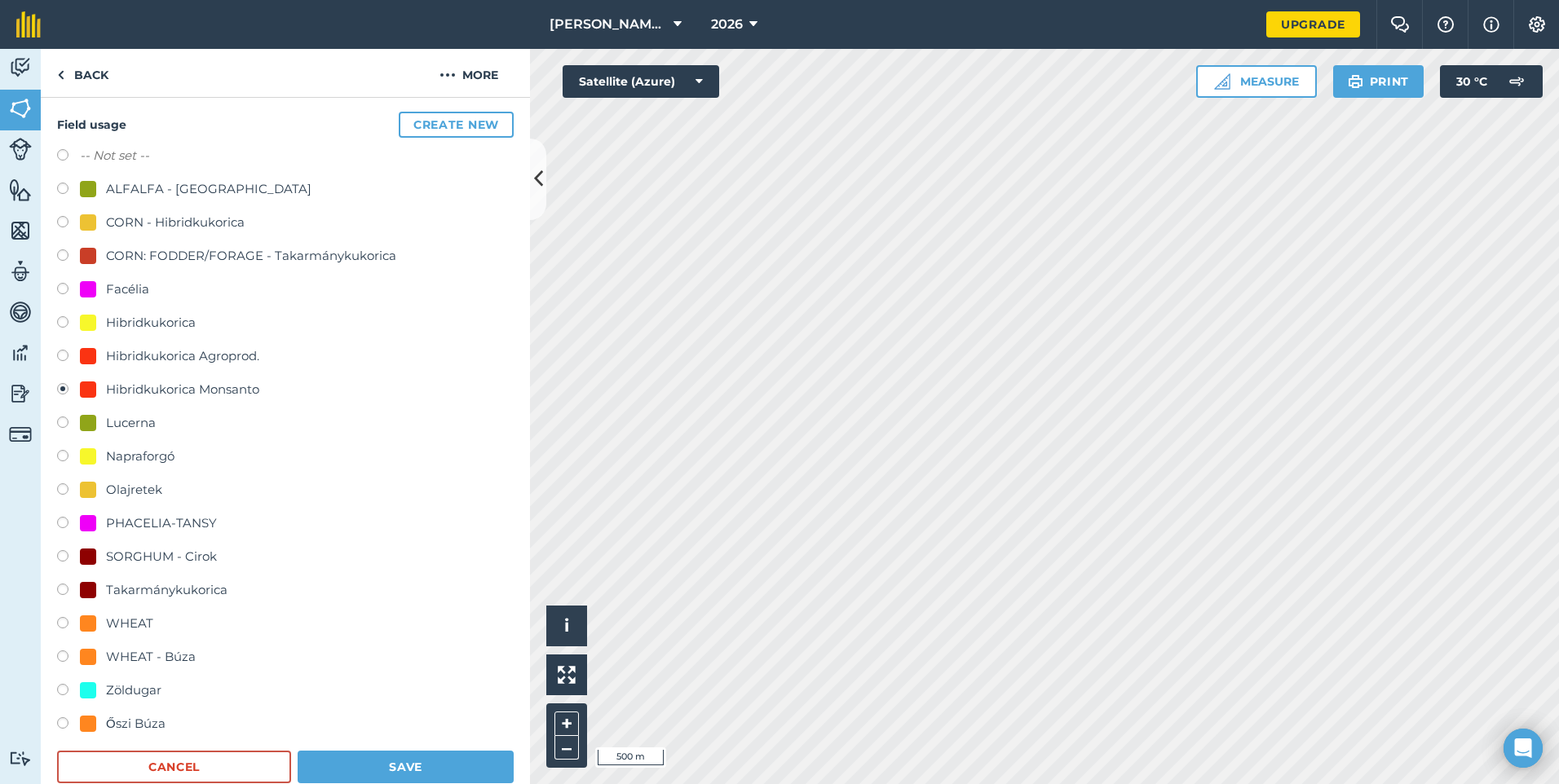
scroll to position [163, 0]
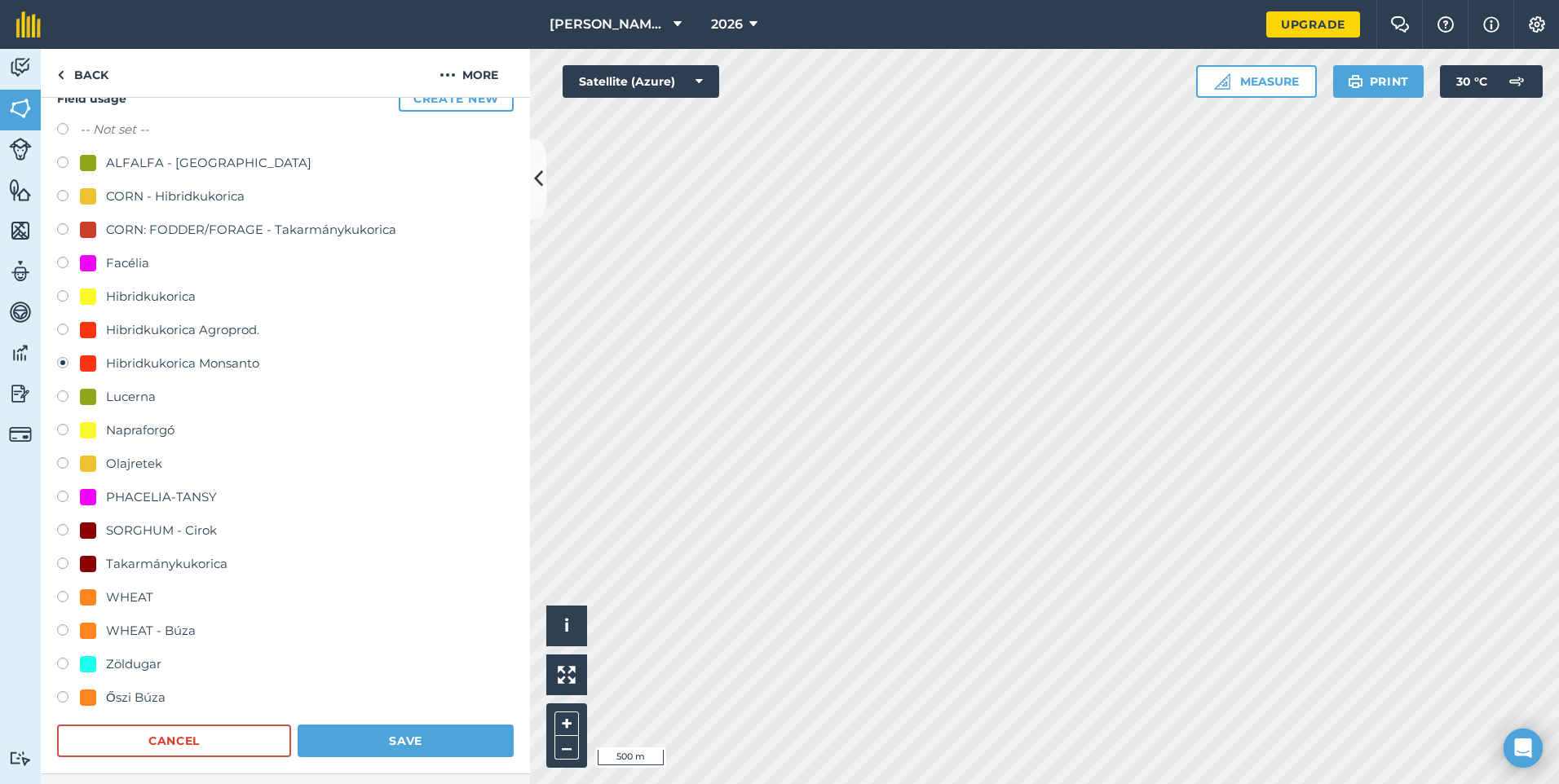
click at [141, 689] on div "Őszi Búza" at bounding box center [135, 698] width 60 height 20
radio input "true"
radio input "false"
click at [328, 730] on button "Save" at bounding box center [405, 740] width 216 height 32
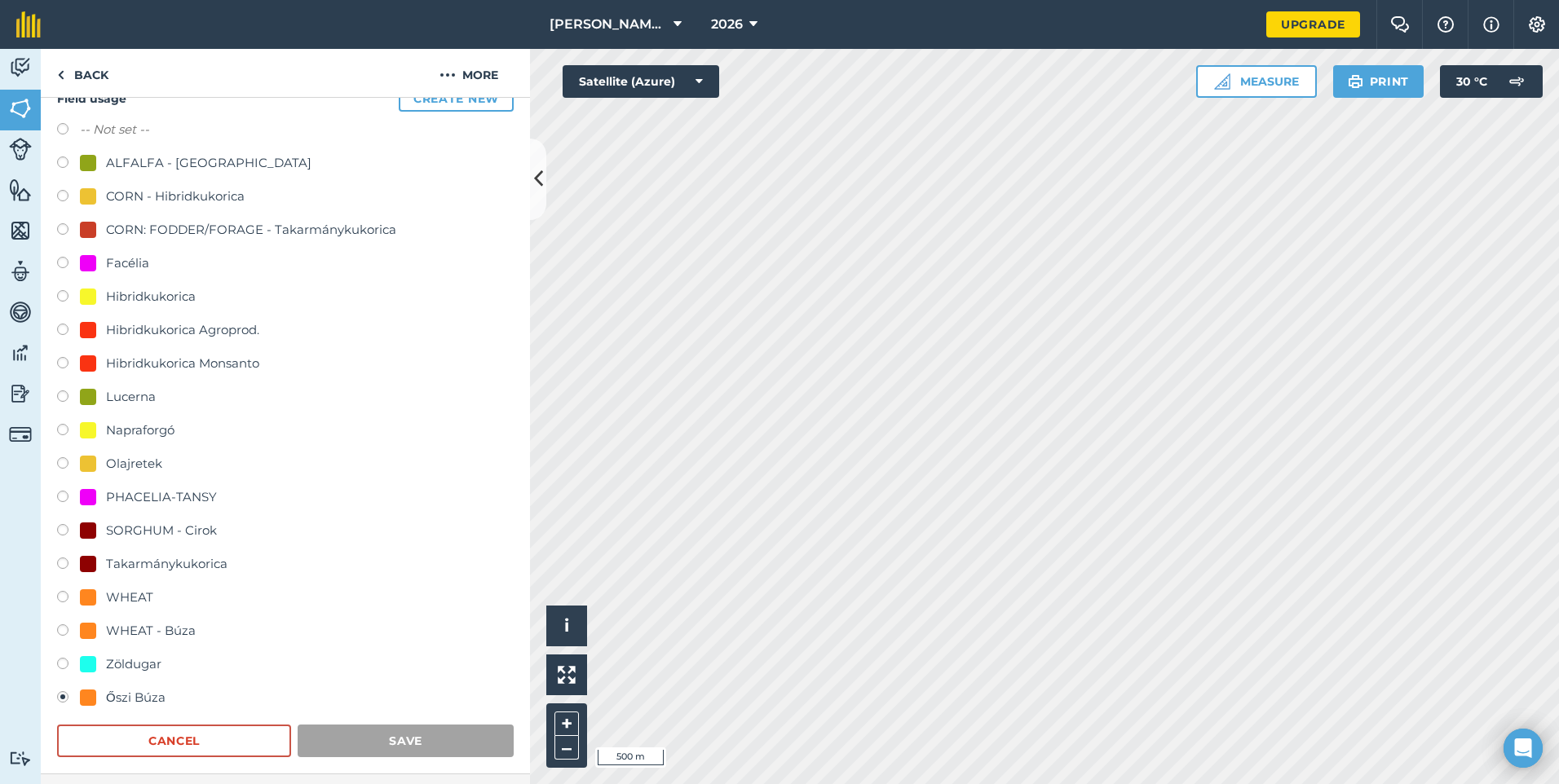
scroll to position [0, 0]
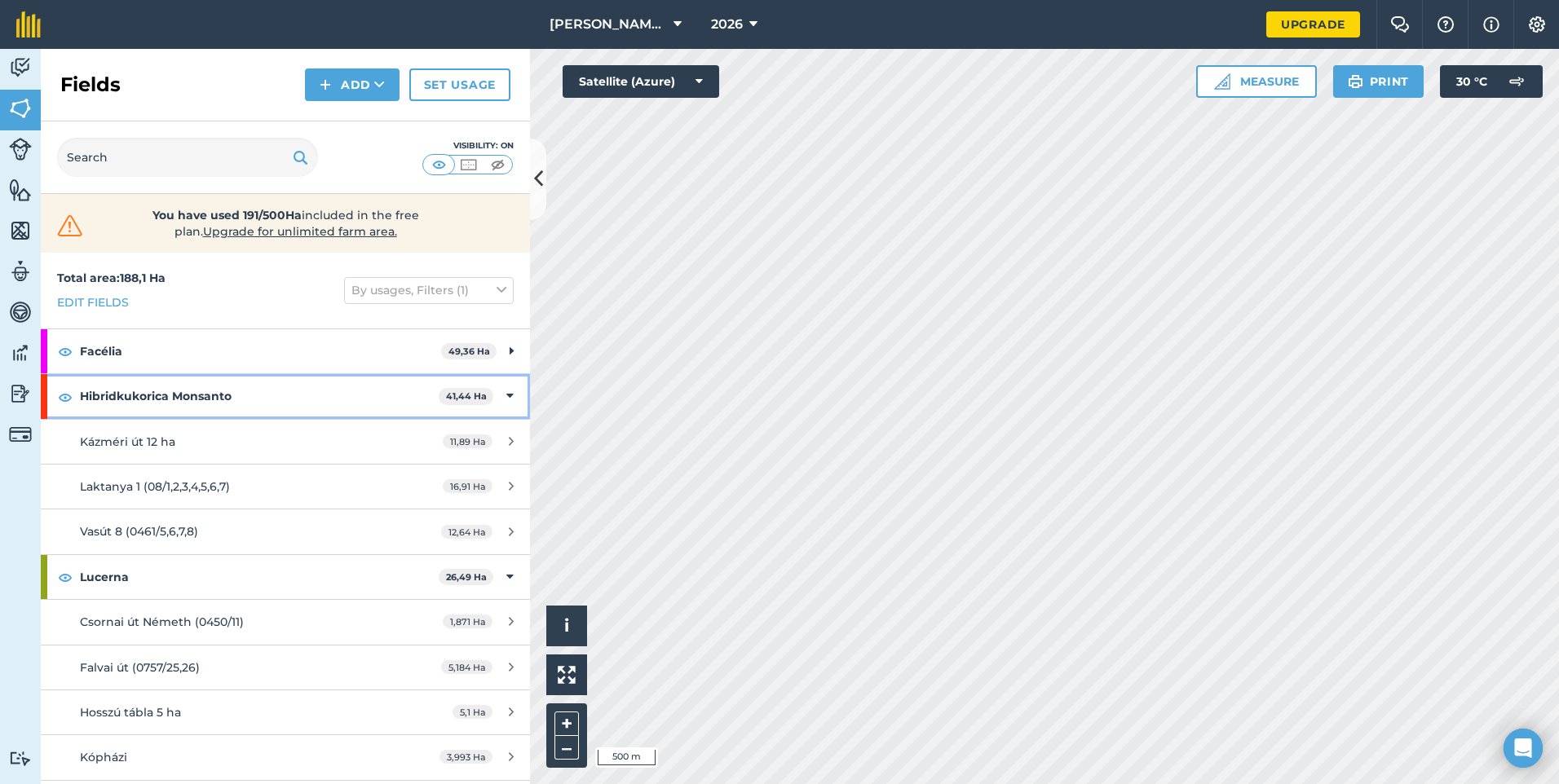
click at [507, 399] on icon at bounding box center [511, 396] width 8 height 18
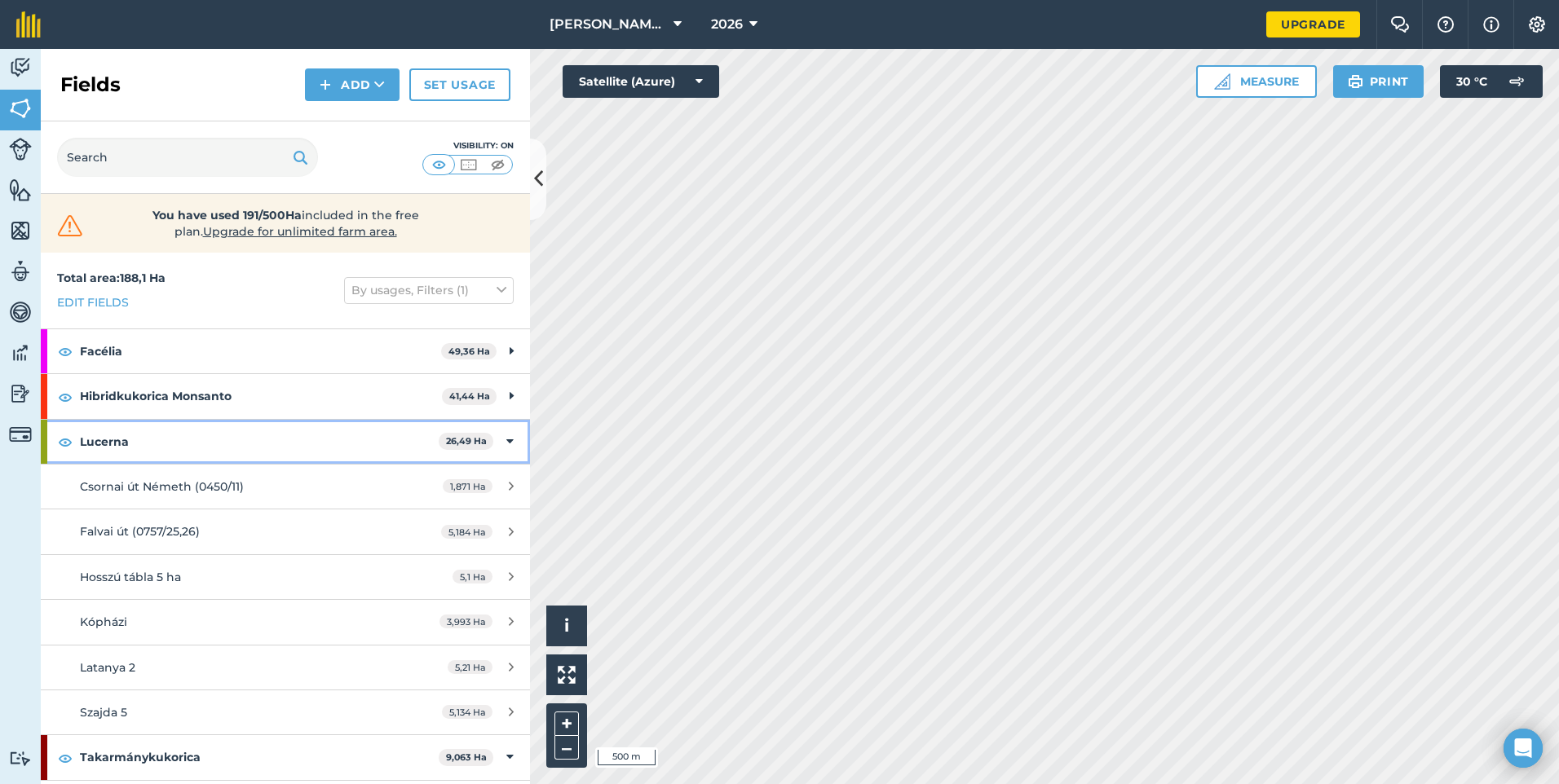
click at [502, 442] on div "Lucerna 26,49 Ha" at bounding box center [286, 441] width 489 height 44
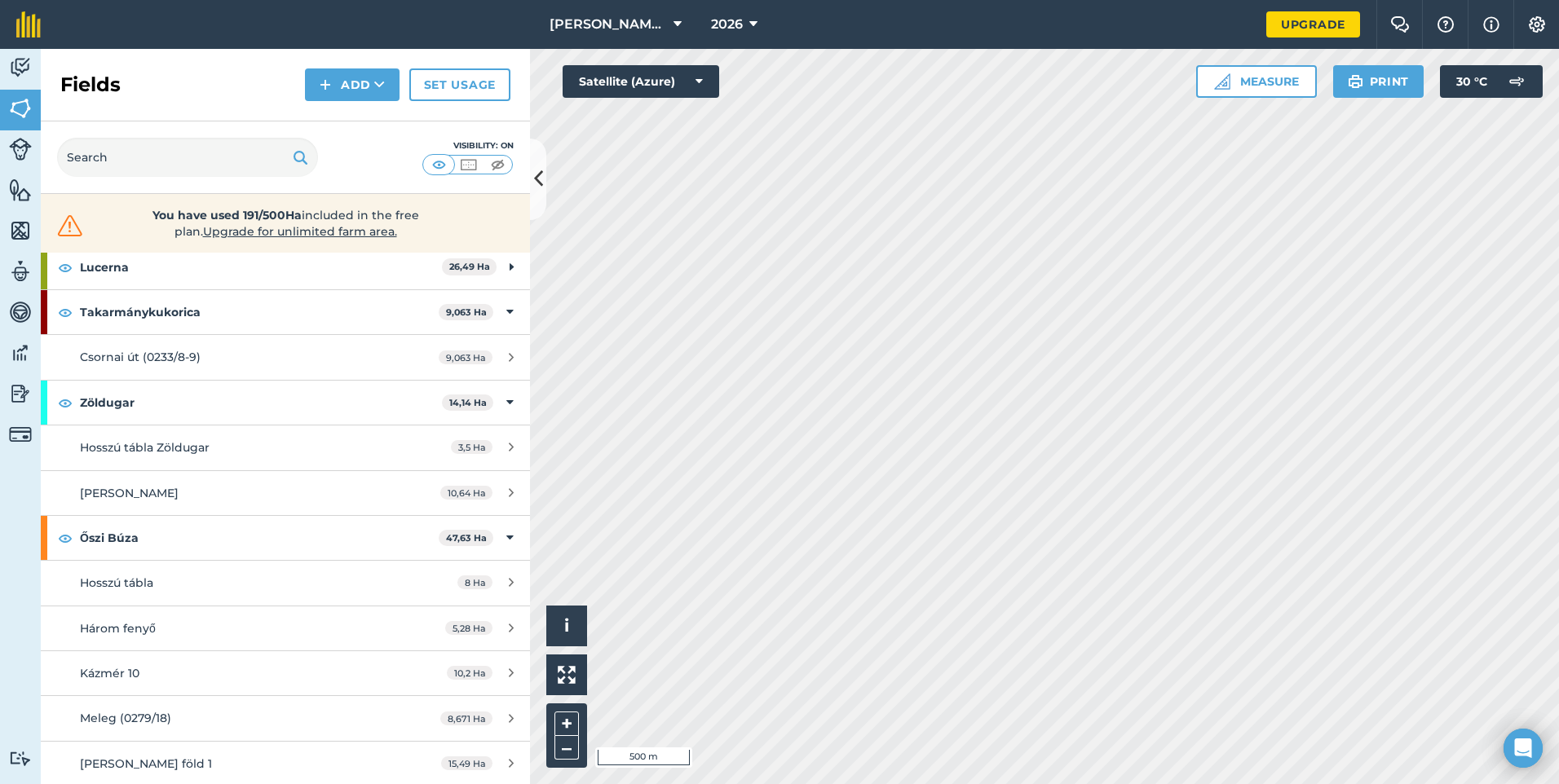
scroll to position [176, 0]
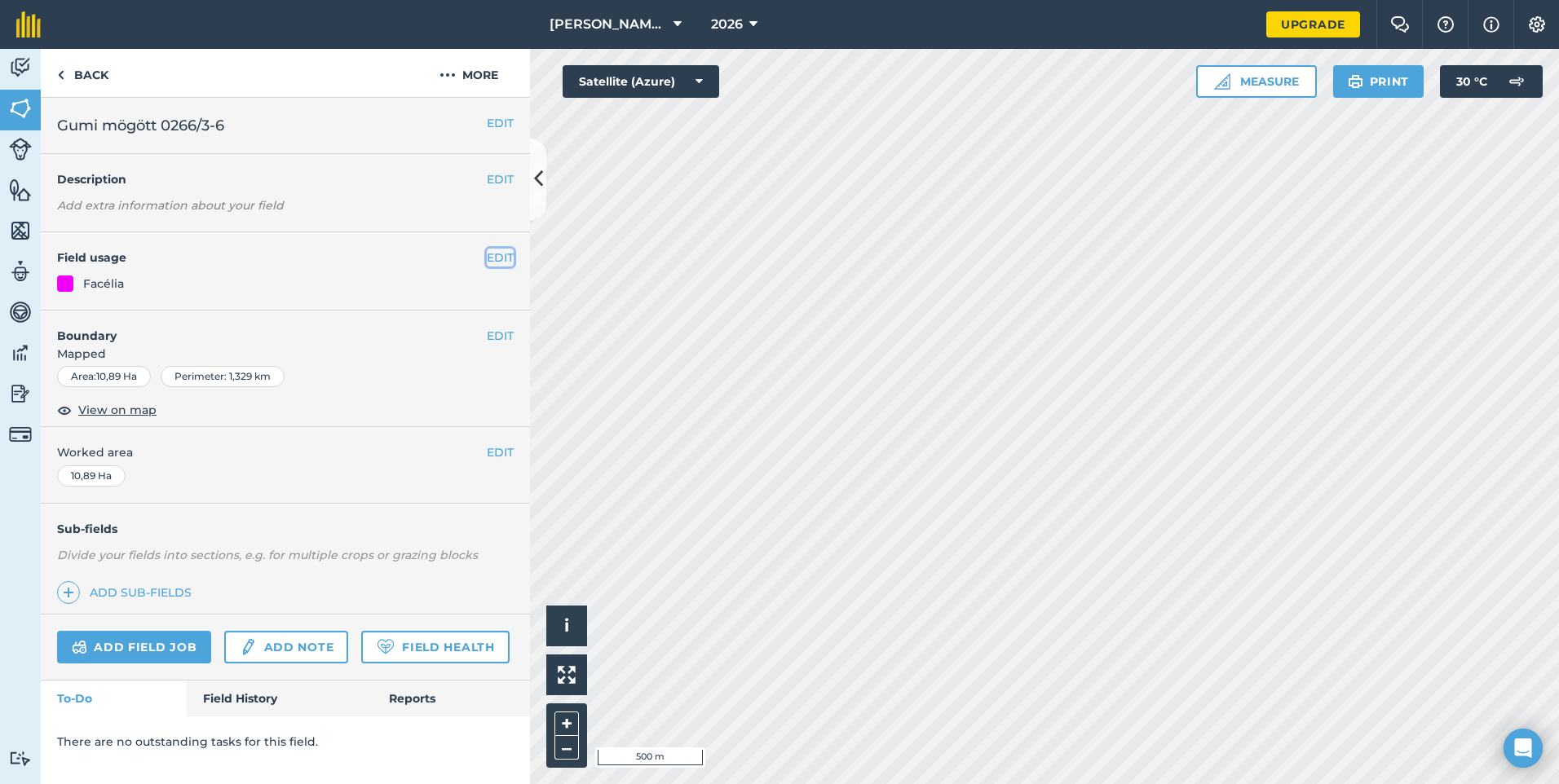
click at [496, 251] on button "EDIT" at bounding box center [501, 257] width 27 height 18
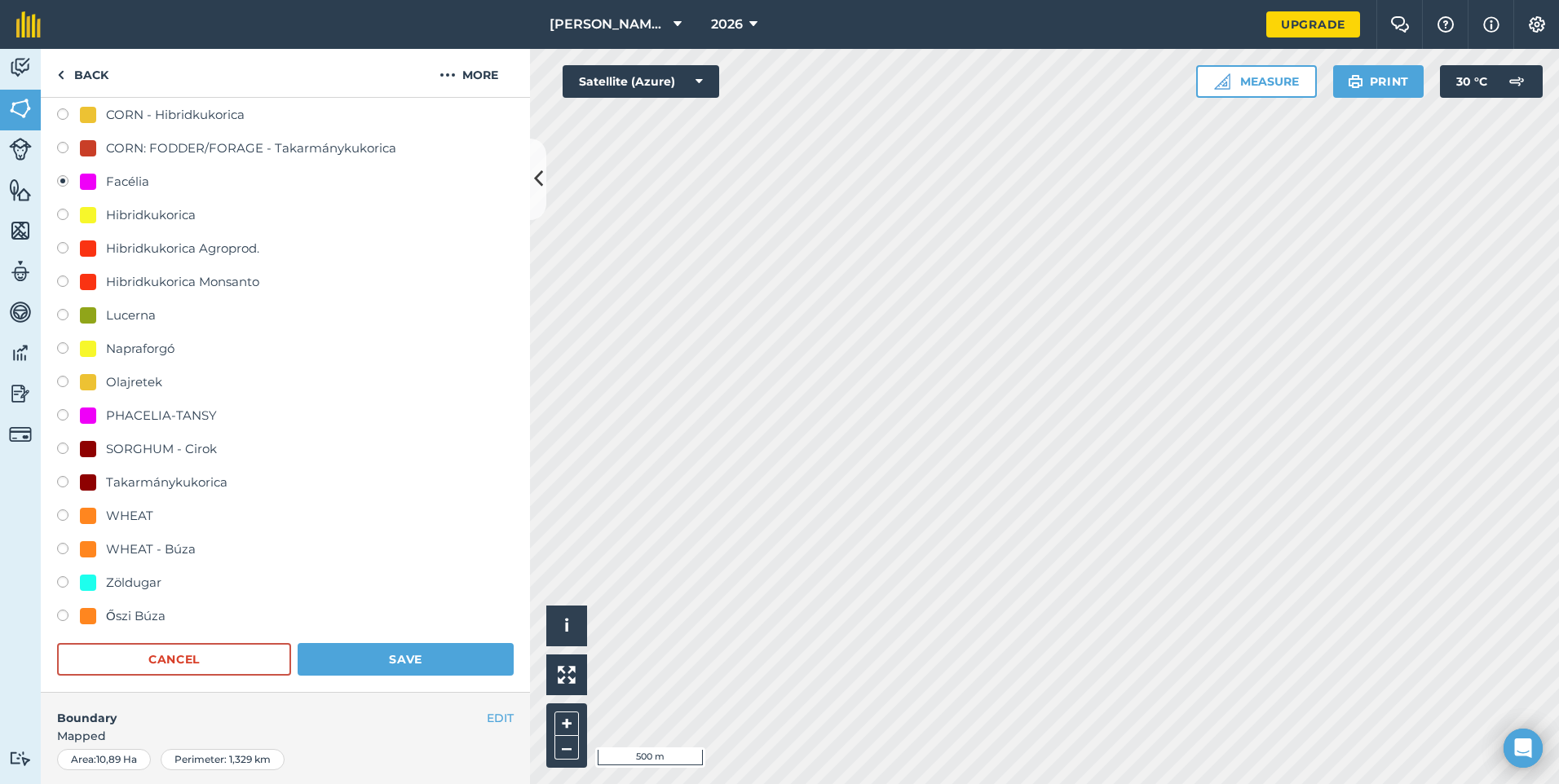
scroll to position [163, 0]
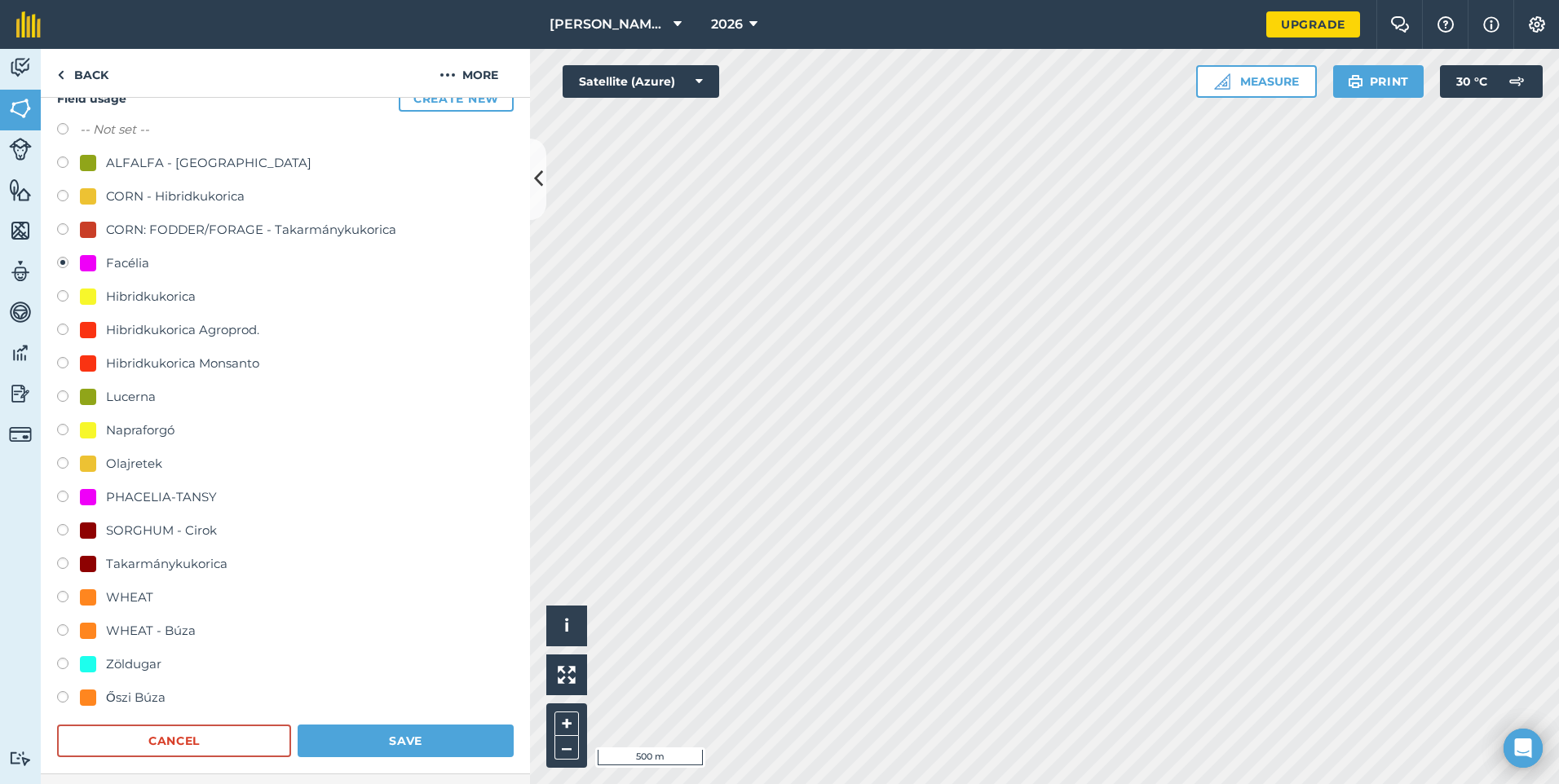
click at [98, 430] on div "Napraforgó" at bounding box center [127, 430] width 95 height 20
radio input "true"
radio input "false"
click at [423, 735] on button "Save" at bounding box center [405, 740] width 216 height 32
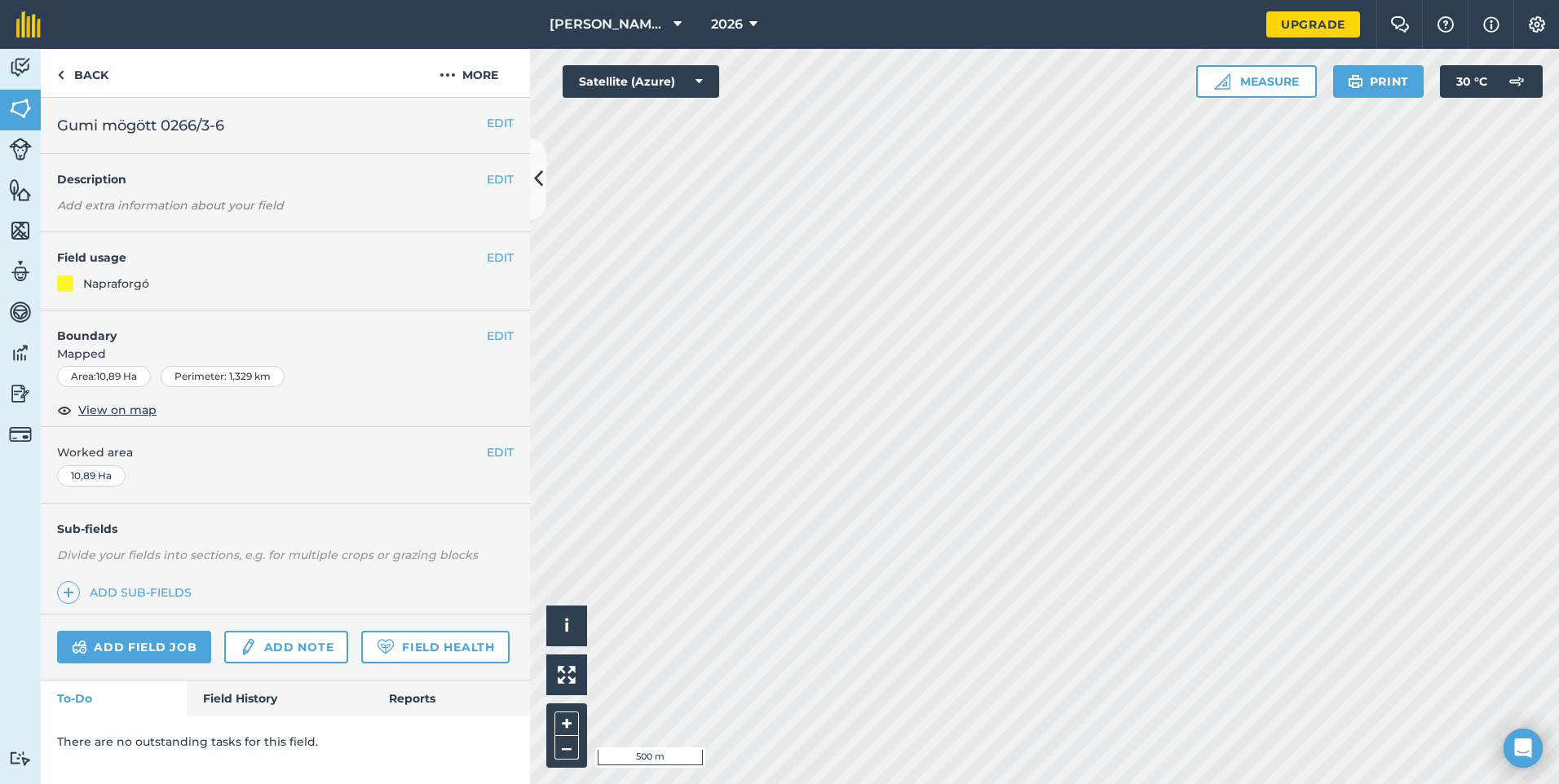
scroll to position [0, 0]
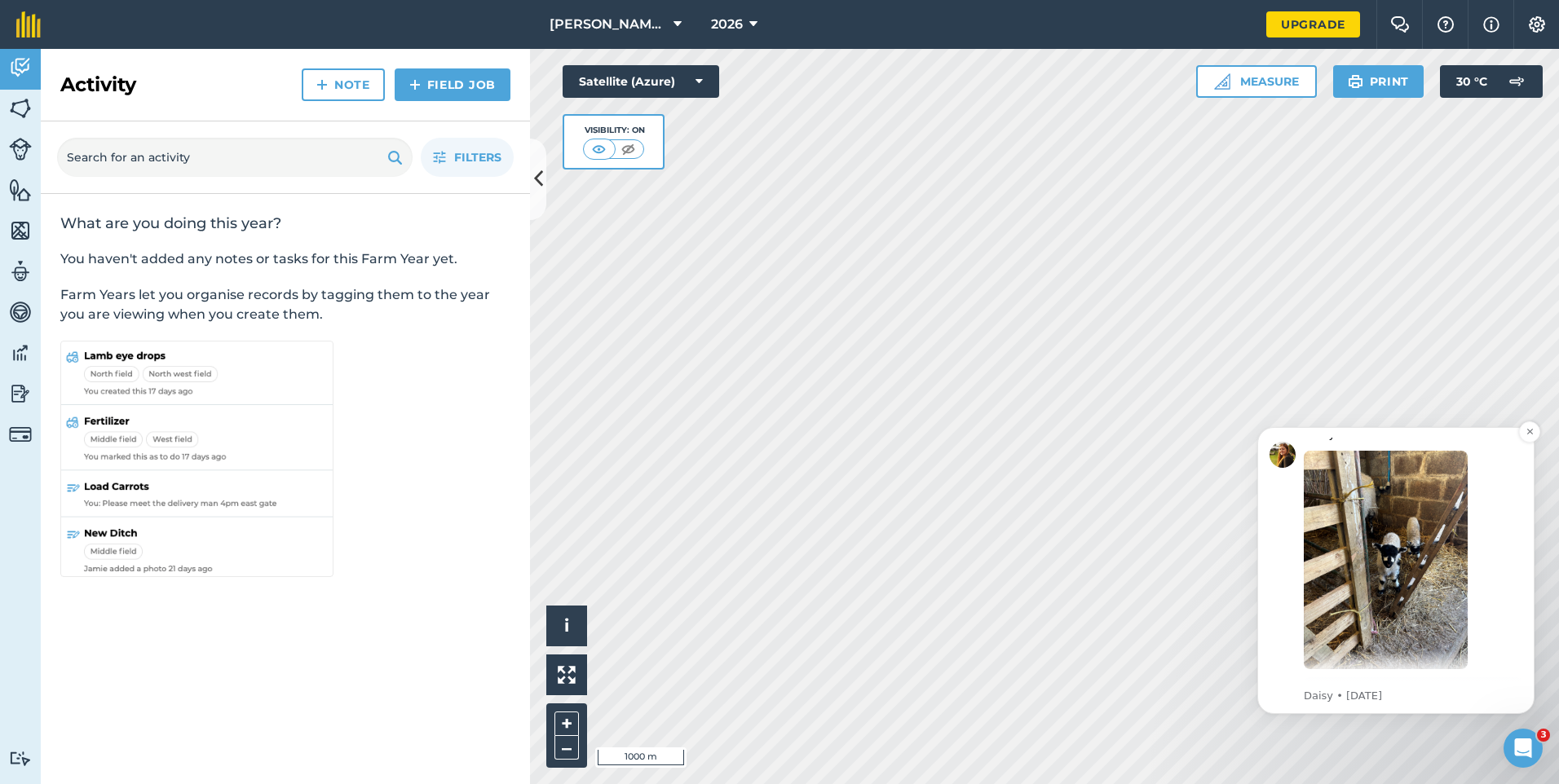
scroll to position [244, 0]
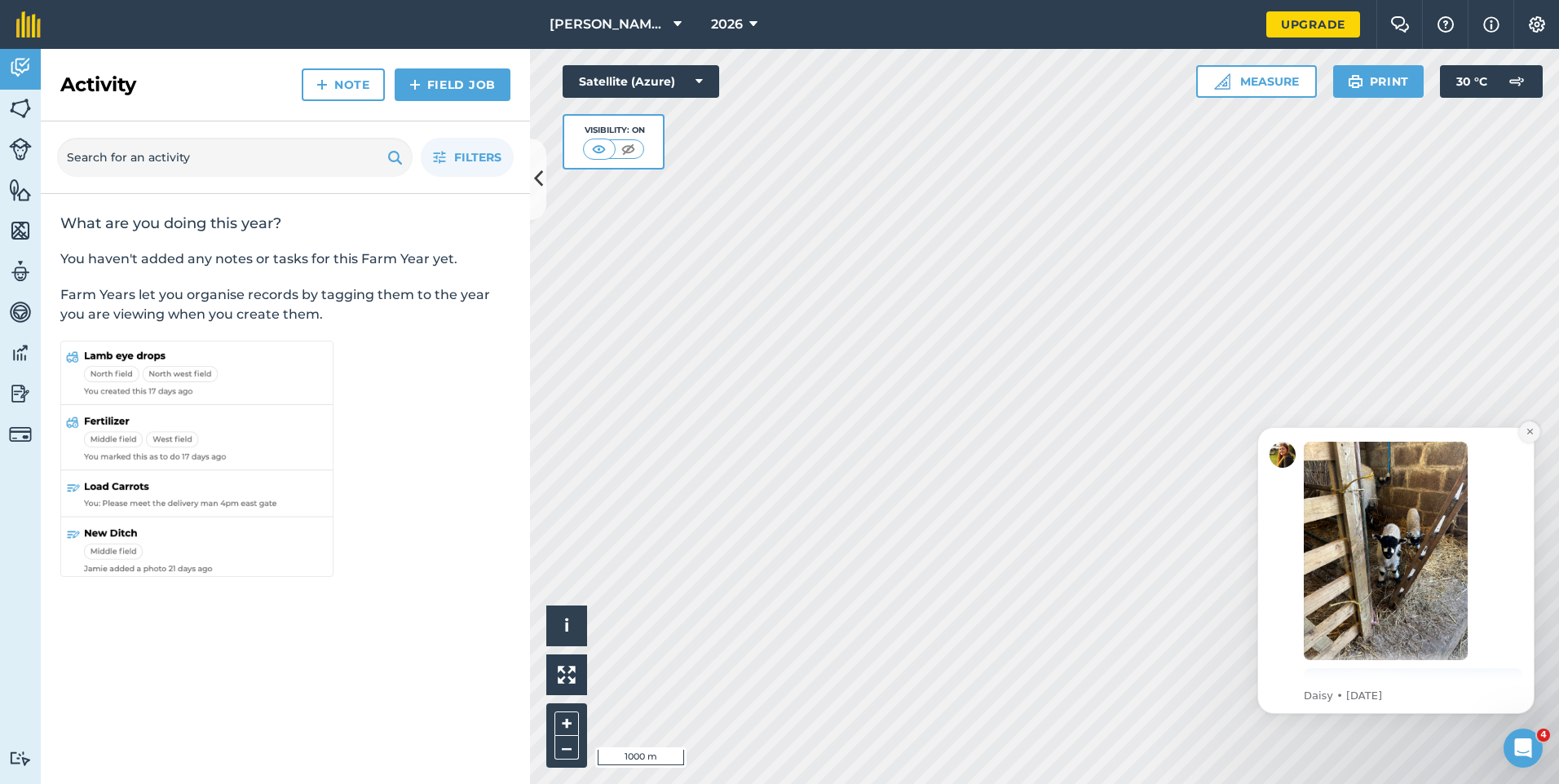
click at [1529, 427] on icon "Dismiss notification" at bounding box center [1530, 431] width 9 height 9
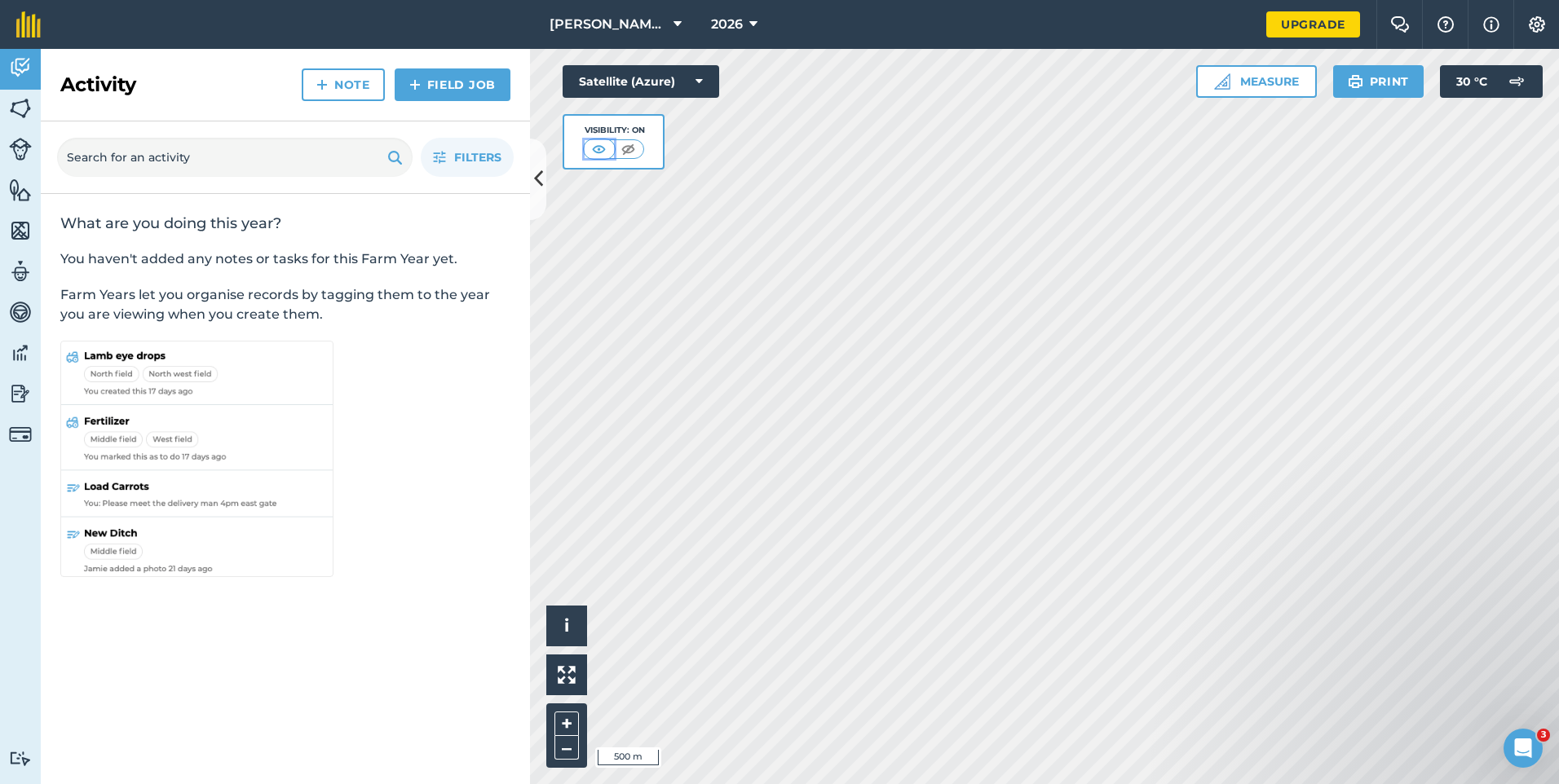
click at [606, 150] on img at bounding box center [599, 149] width 21 height 17
click at [624, 151] on img at bounding box center [628, 149] width 21 height 17
click at [631, 146] on img at bounding box center [629, 149] width 21 height 17
click at [600, 149] on img at bounding box center [600, 149] width 21 height 17
